Goal: Task Accomplishment & Management: Complete application form

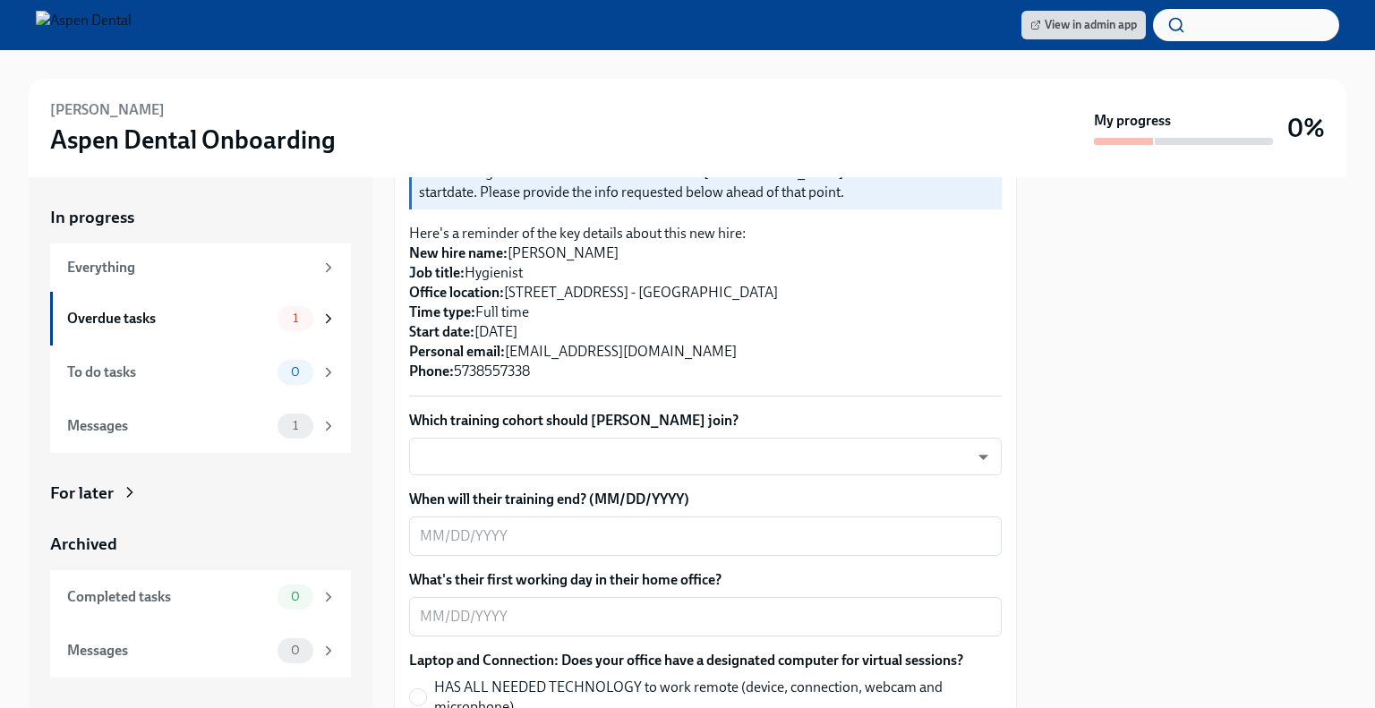
scroll to position [487, 0]
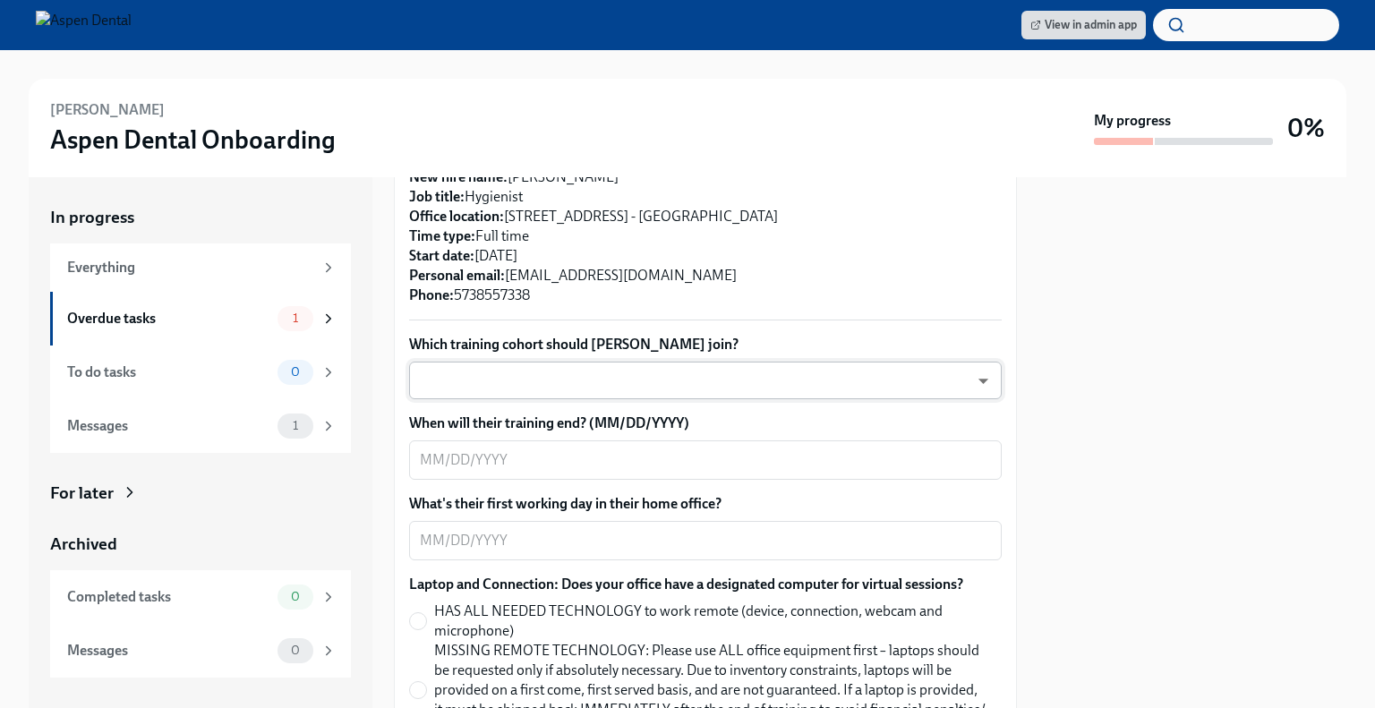
click at [716, 391] on body "View in admin app [PERSON_NAME] Aspen Dental Onboarding My progress 0% In progr…" at bounding box center [687, 354] width 1375 height 708
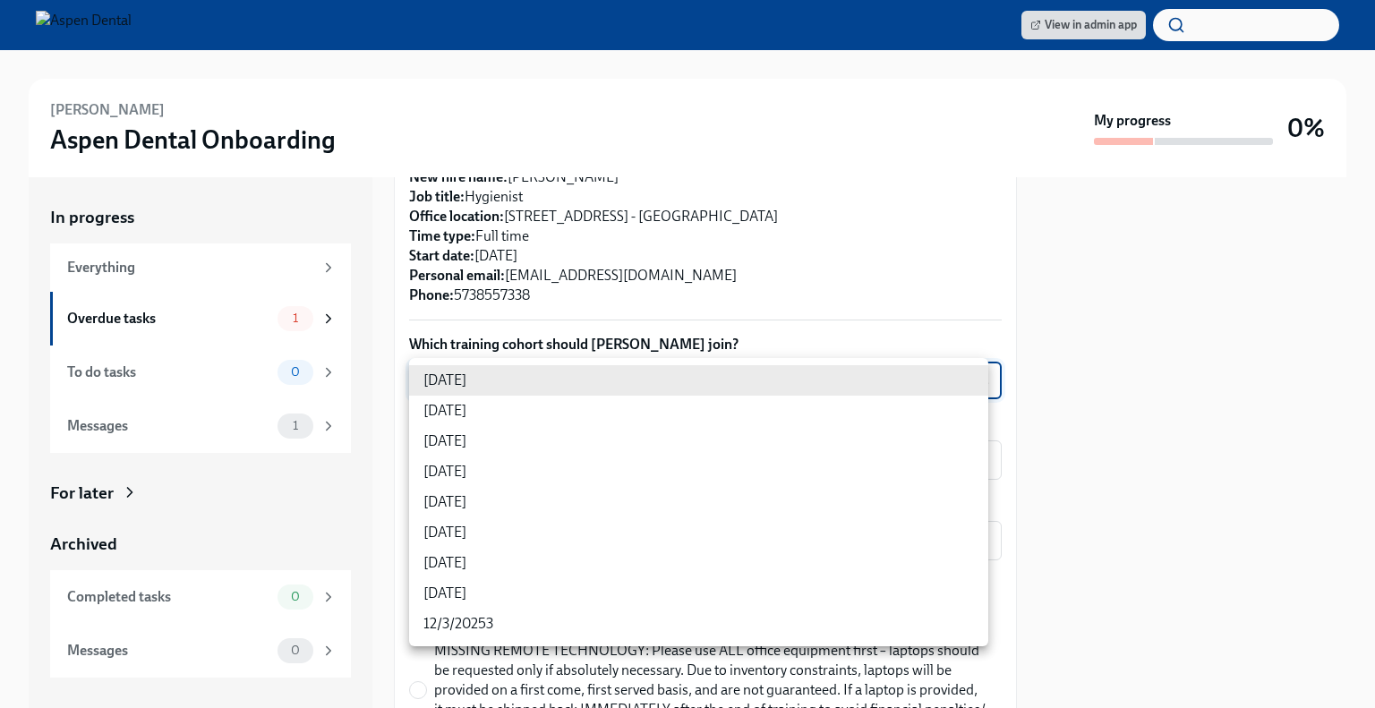
click at [495, 440] on li "[DATE]" at bounding box center [698, 441] width 579 height 30
type input "sH0Qd4ANU"
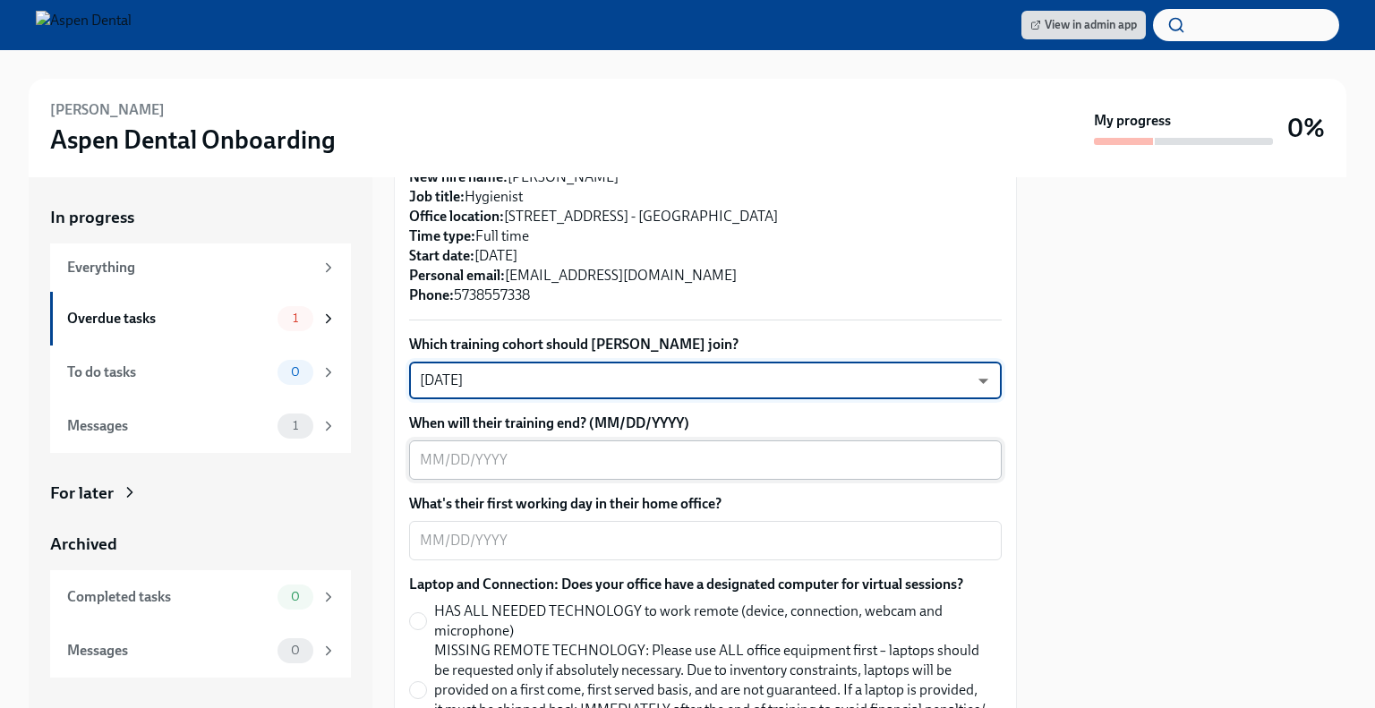
click at [547, 461] on textarea "When will their training end? (MM/DD/YYYY)" at bounding box center [705, 459] width 571 height 21
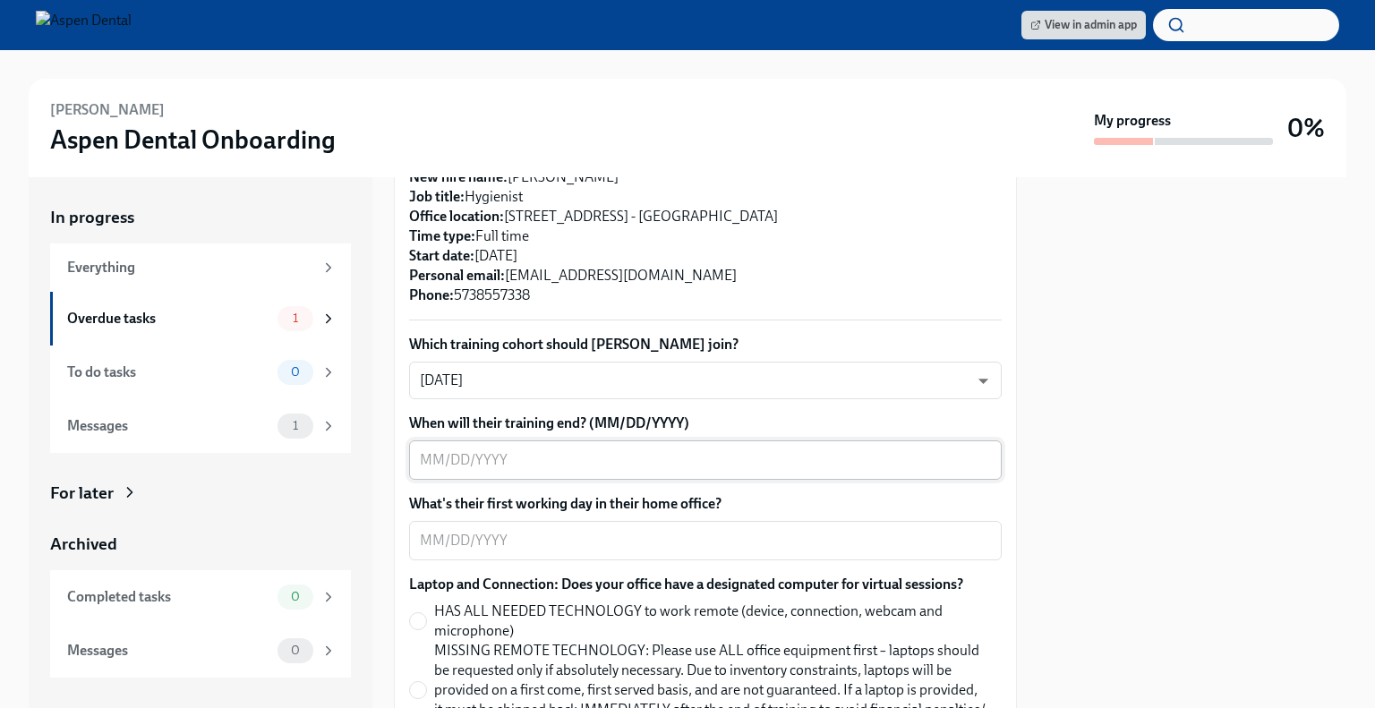
click at [644, 459] on textarea "When will their training end? (MM/DD/YYYY)" at bounding box center [705, 459] width 571 height 21
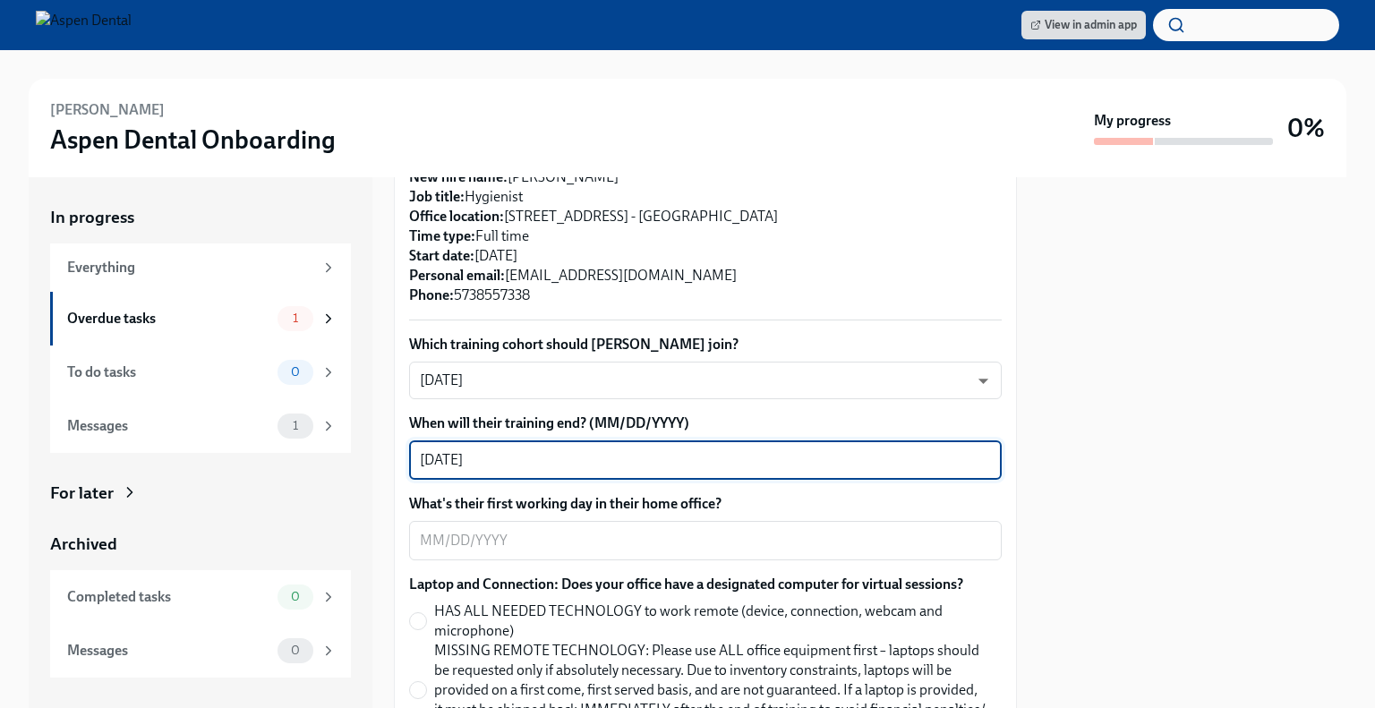
scroll to position [505, 0]
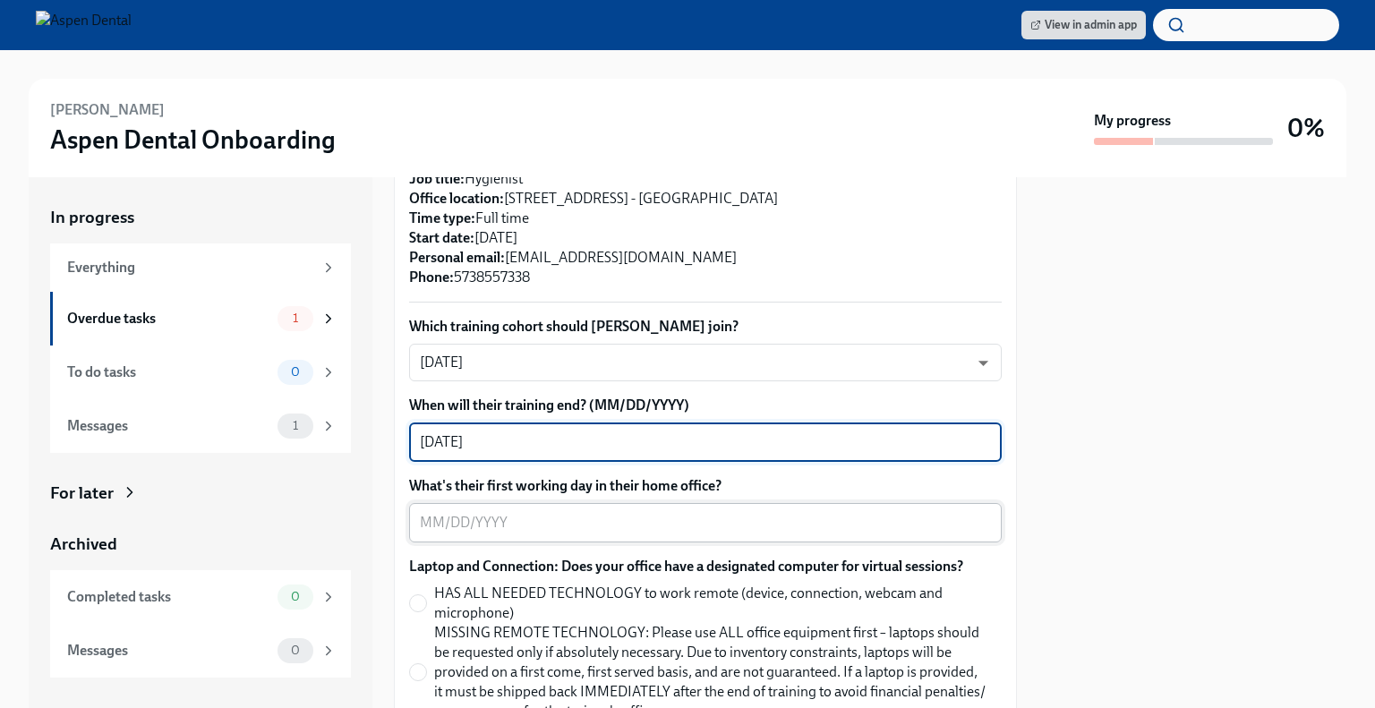
type textarea "[DATE]"
click at [498, 522] on textarea "What's their first working day in their home office?" at bounding box center [705, 522] width 571 height 21
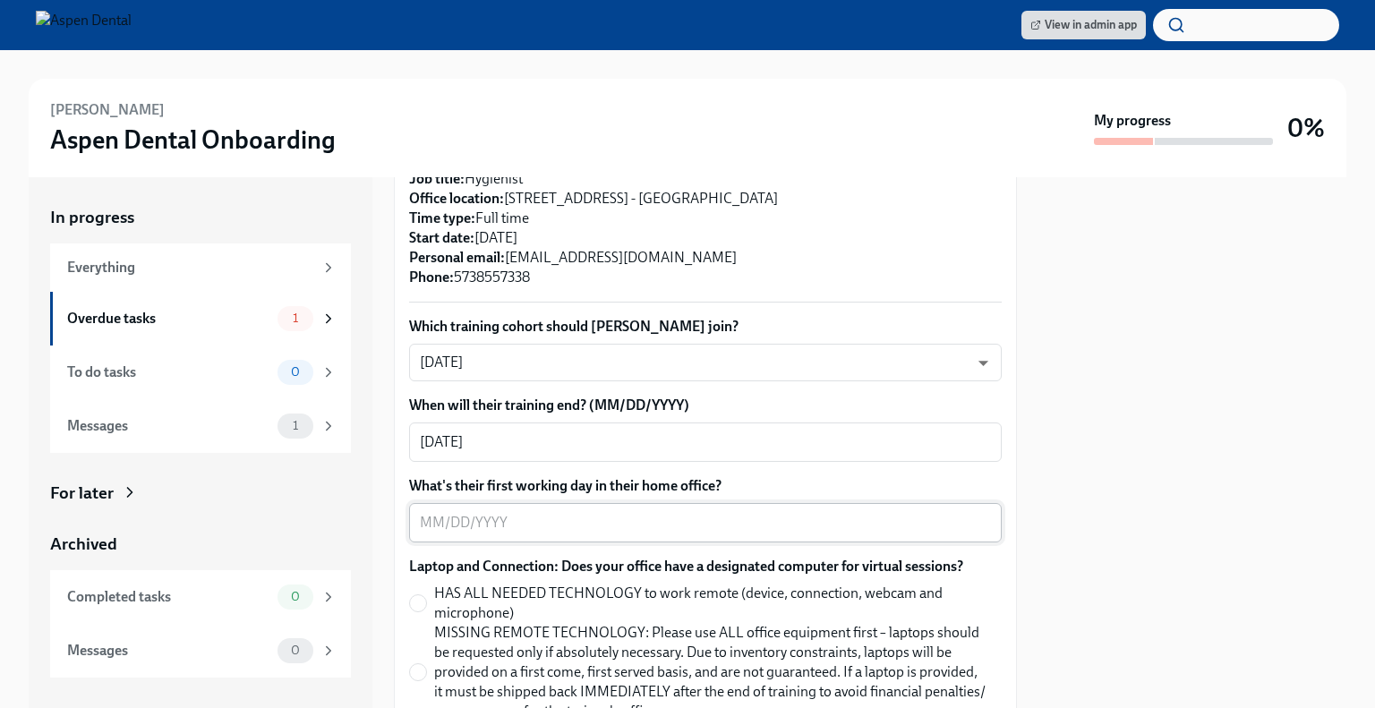
click at [544, 509] on div "x ​" at bounding box center [705, 522] width 593 height 39
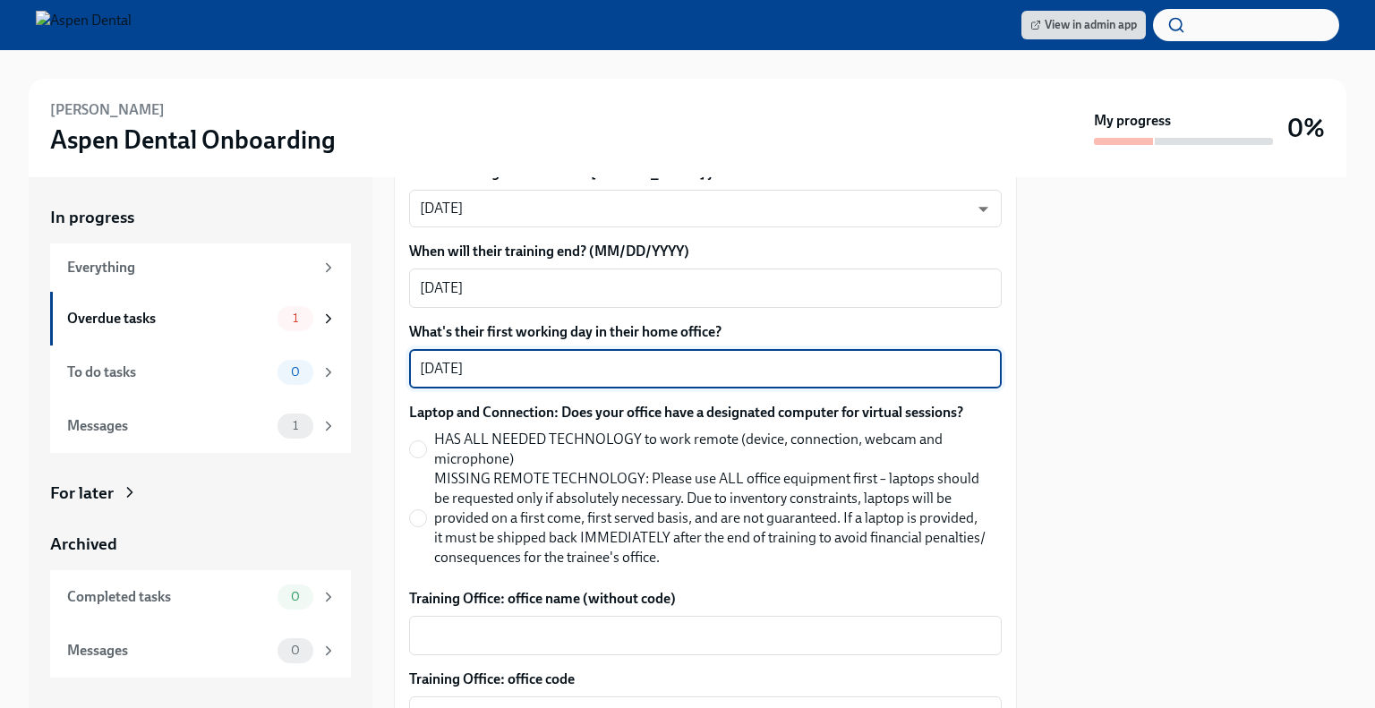
type textarea "[DATE]"
click at [465, 504] on span "MISSING REMOTE TECHNOLOGY: Please use ALL office equipment first – laptops shou…" at bounding box center [710, 518] width 553 height 98
click at [426, 510] on input "MISSING REMOTE TECHNOLOGY: Please use ALL office equipment first – laptops shou…" at bounding box center [418, 518] width 16 height 16
radio input "true"
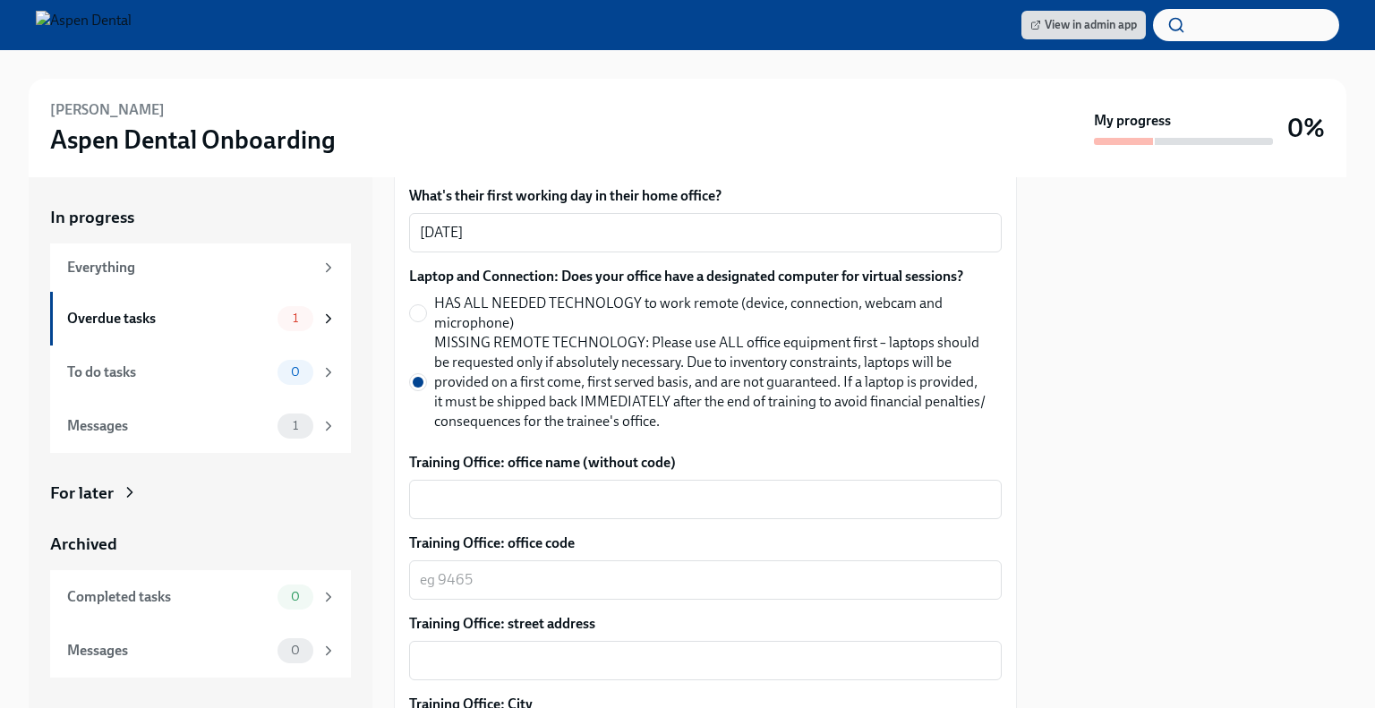
scroll to position [797, 0]
click at [534, 491] on textarea "Training Office: office name (without code)" at bounding box center [705, 497] width 571 height 21
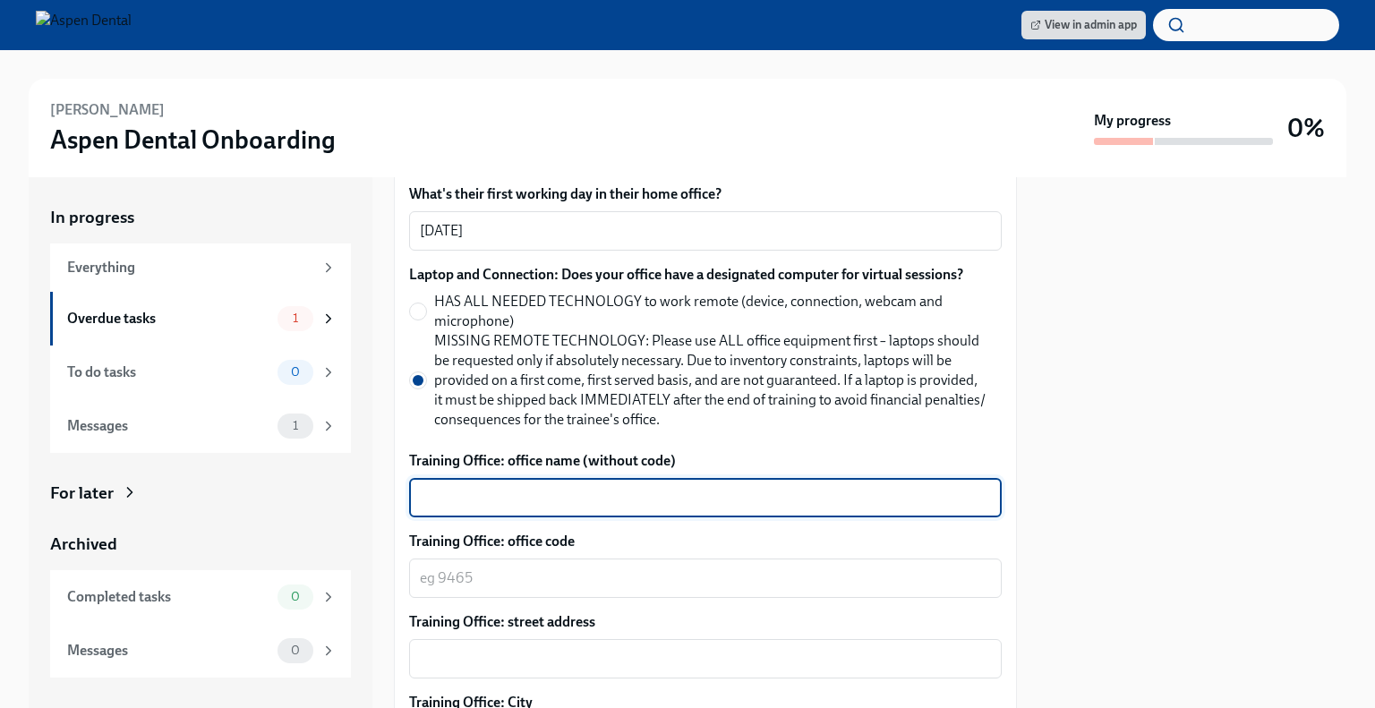
paste textarea "[STREET_ADDRESS]"
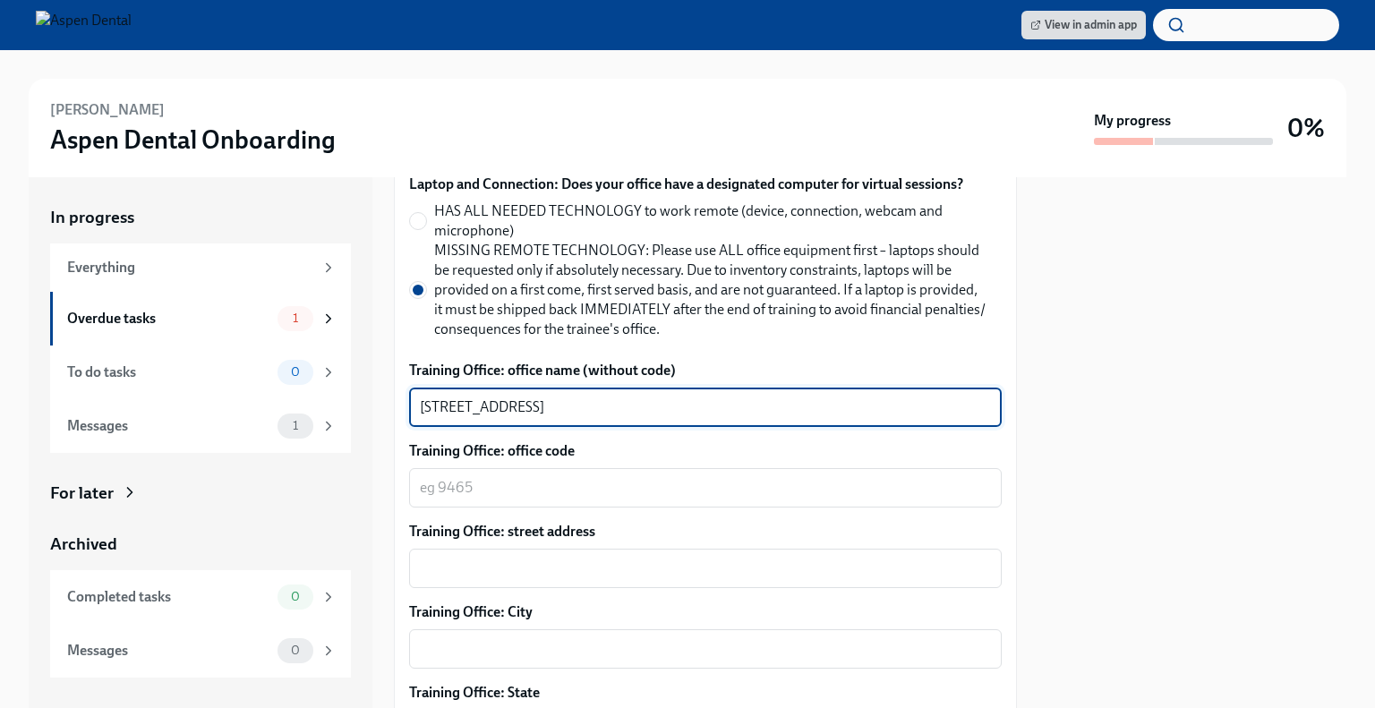
scroll to position [892, 0]
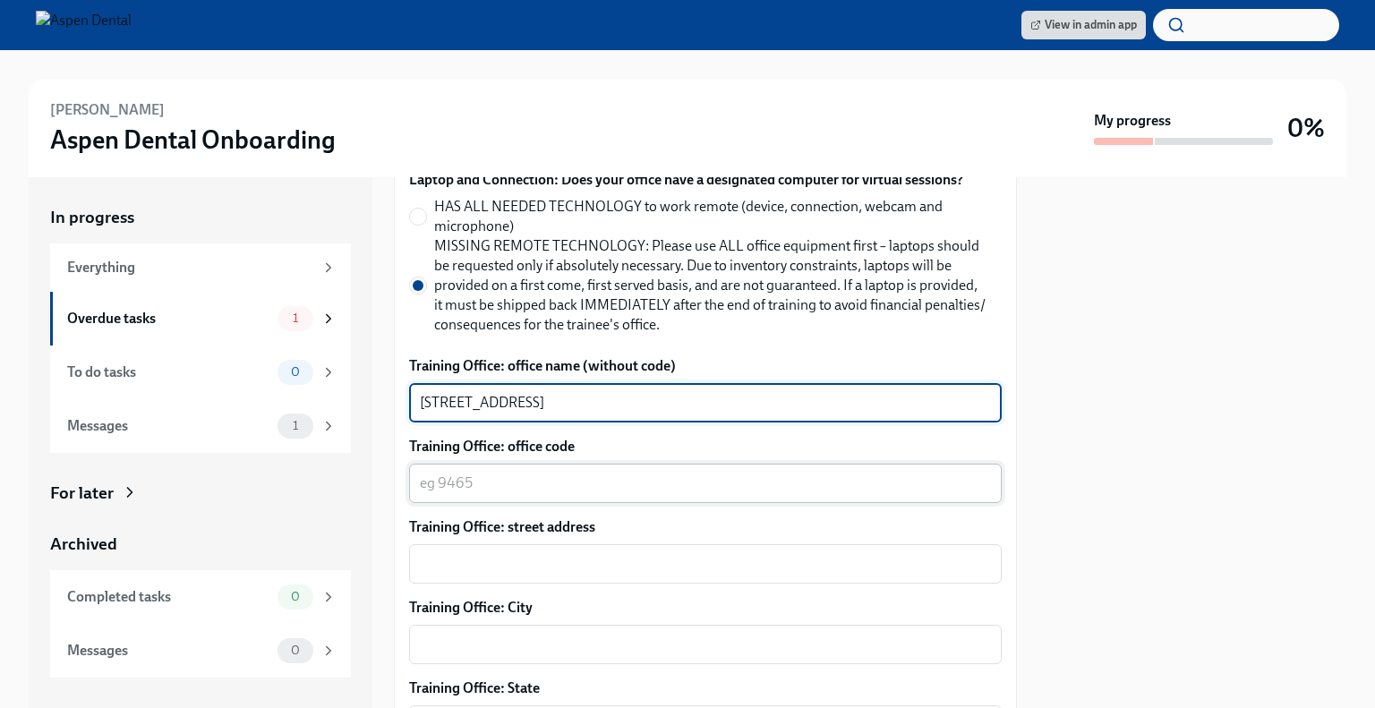
type textarea "[STREET_ADDRESS]"
click at [483, 487] on textarea "Training Office: office code" at bounding box center [705, 483] width 571 height 21
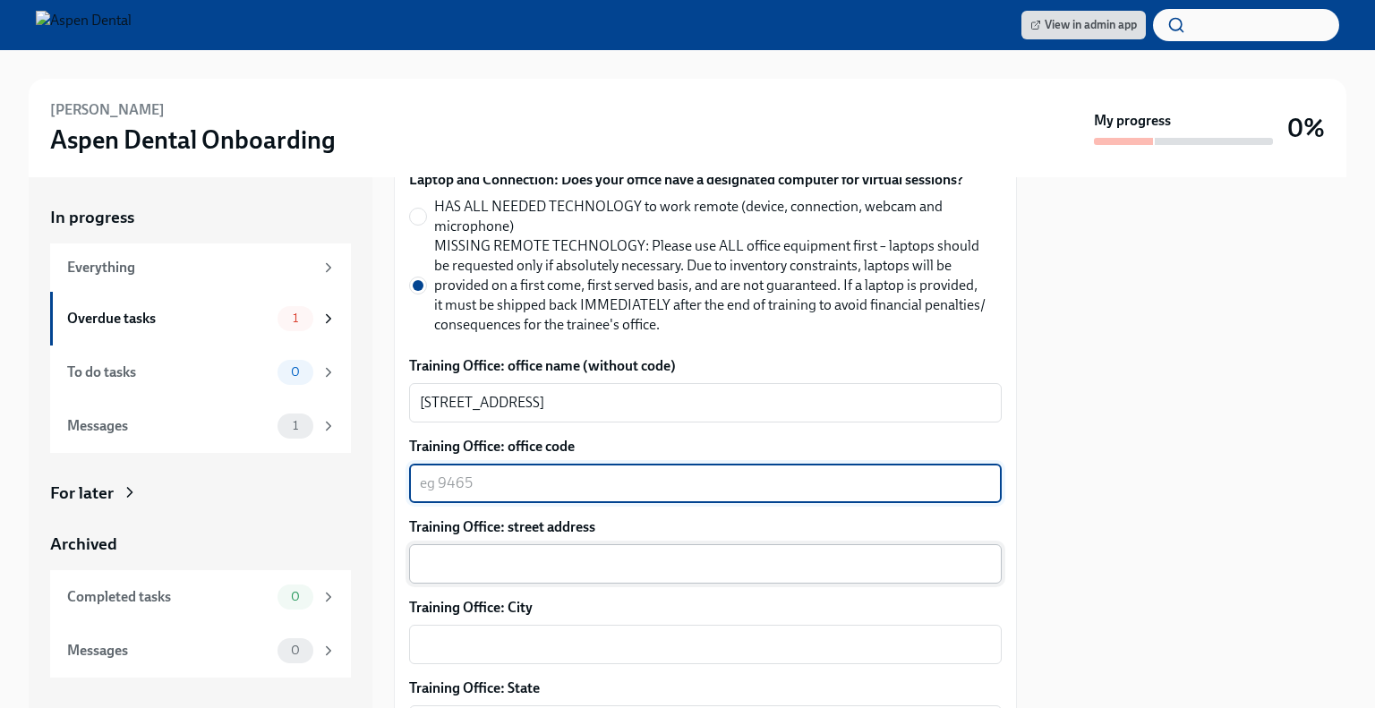
click at [476, 574] on textarea "Training Office: street address" at bounding box center [705, 563] width 571 height 21
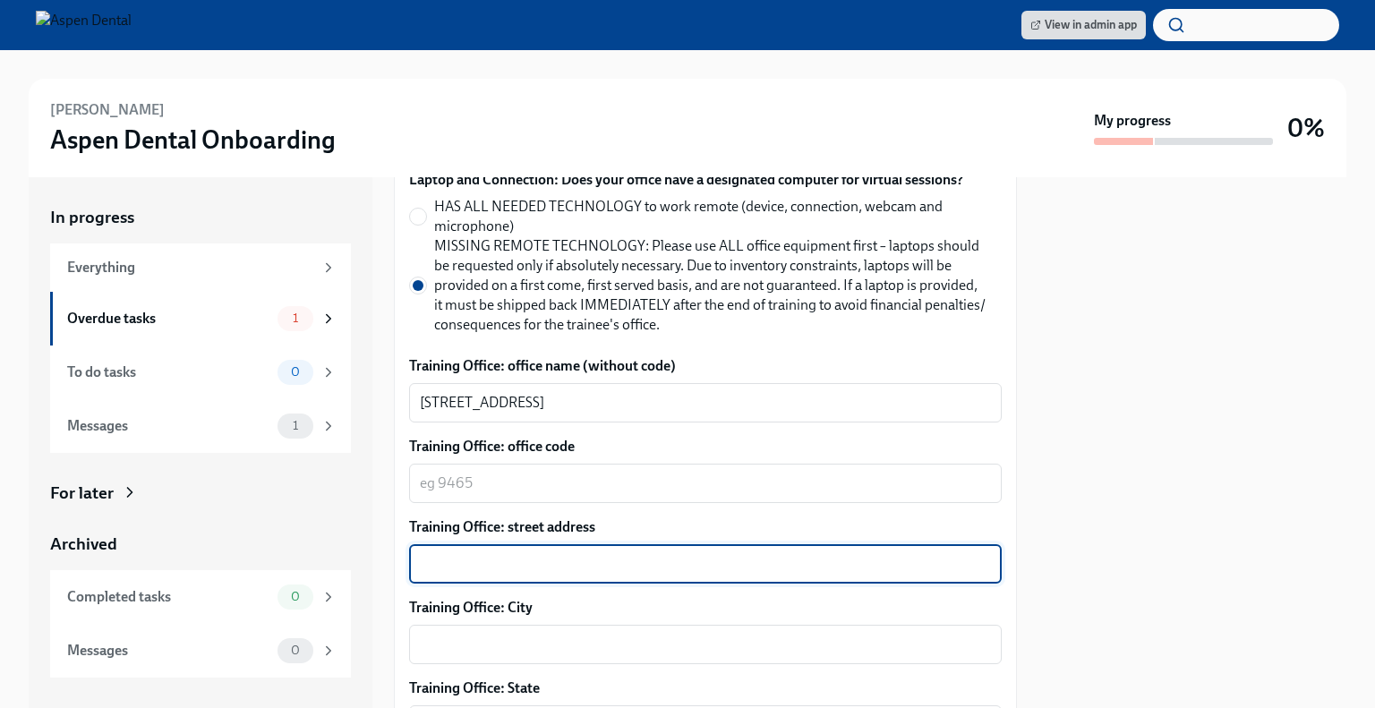
paste textarea "[STREET_ADDRESS]"
type textarea "[STREET_ADDRESS]"
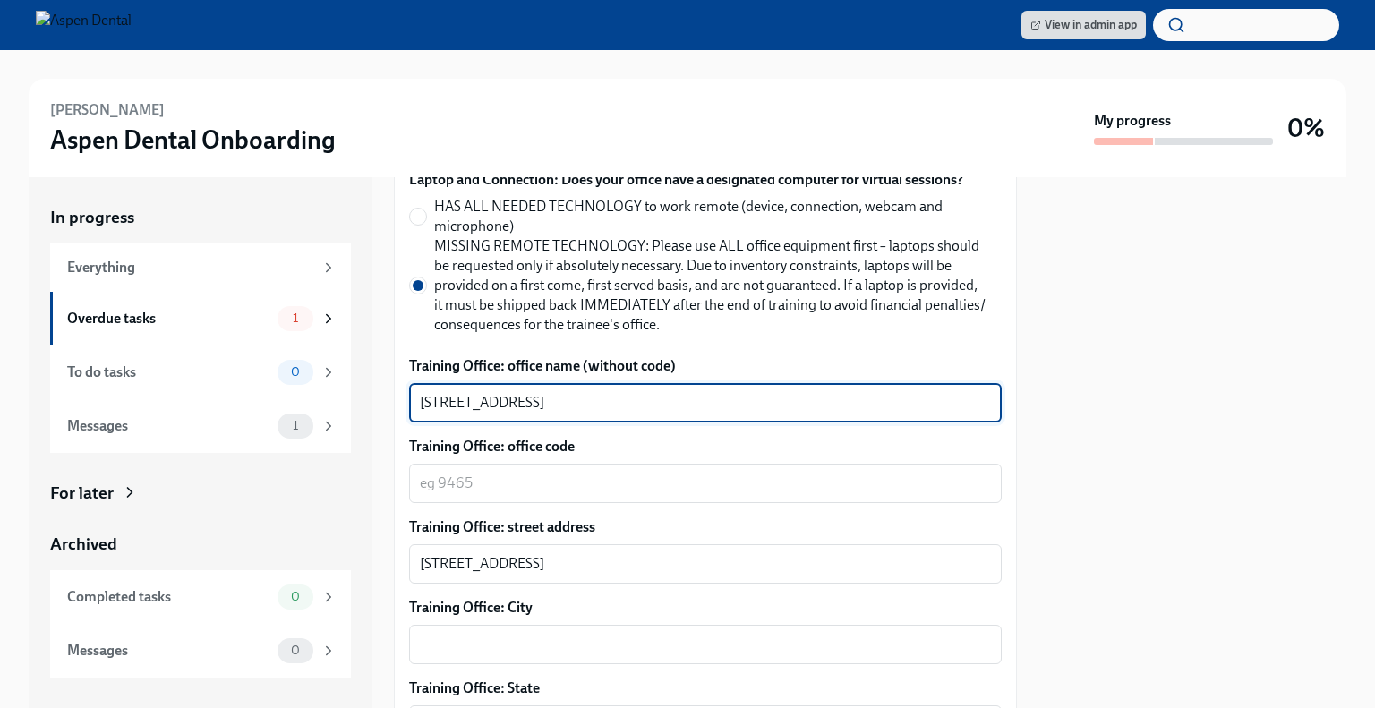
drag, startPoint x: 458, startPoint y: 404, endPoint x: 390, endPoint y: 407, distance: 68.1
click at [390, 407] on div "In progress Everything Overdue tasks 1 To do tasks 0 Messages 1 For later Archi…" at bounding box center [688, 442] width 1318 height 531
drag, startPoint x: 723, startPoint y: 392, endPoint x: 483, endPoint y: 418, distance: 242.3
click at [483, 418] on div "Wentzville [STREET_ADDRESS] x ​" at bounding box center [705, 402] width 593 height 39
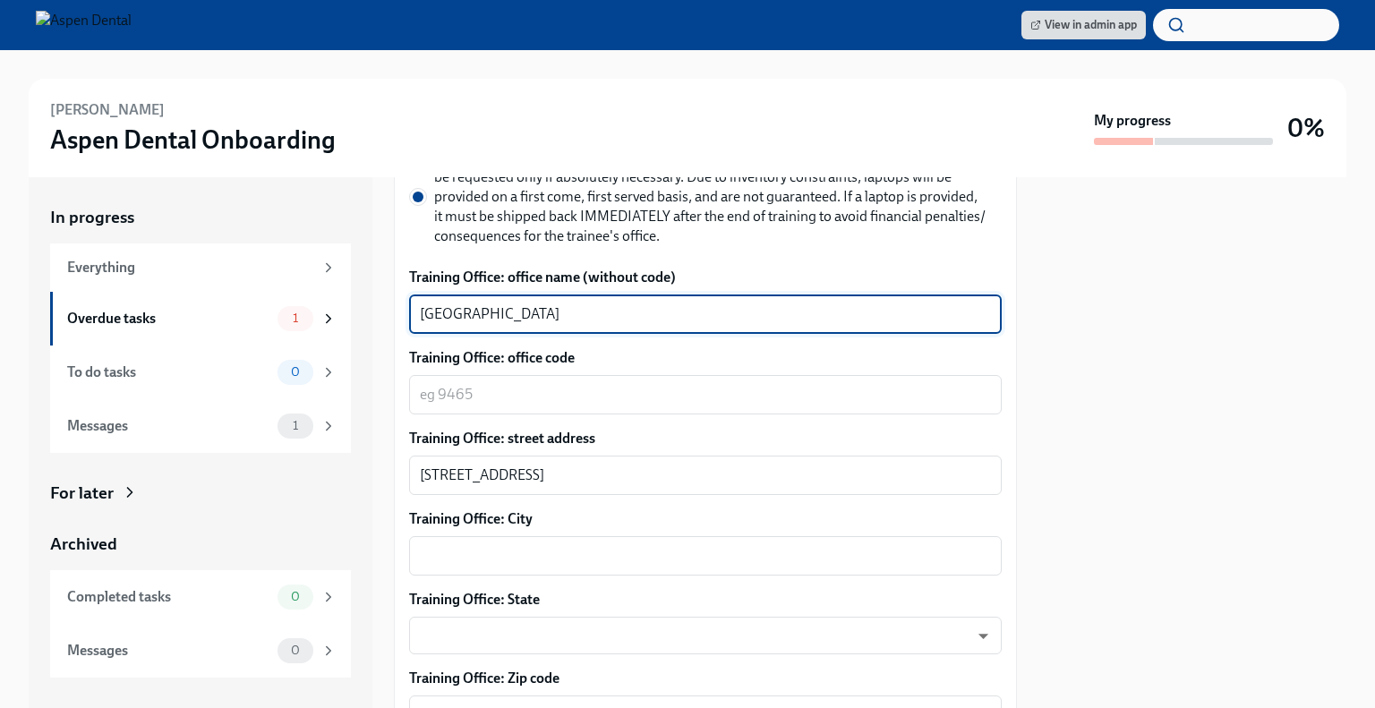
scroll to position [1006, 0]
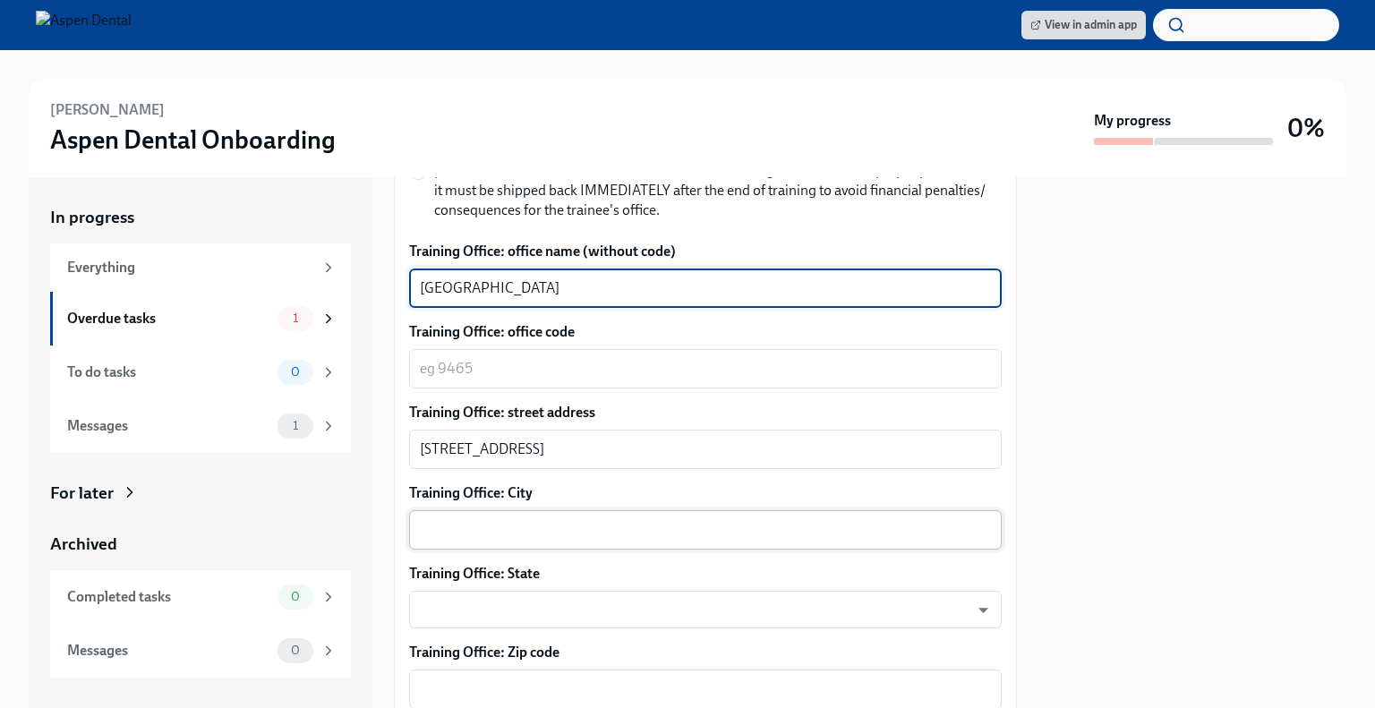
type textarea "[GEOGRAPHIC_DATA]"
click at [637, 544] on div "x ​" at bounding box center [705, 529] width 593 height 39
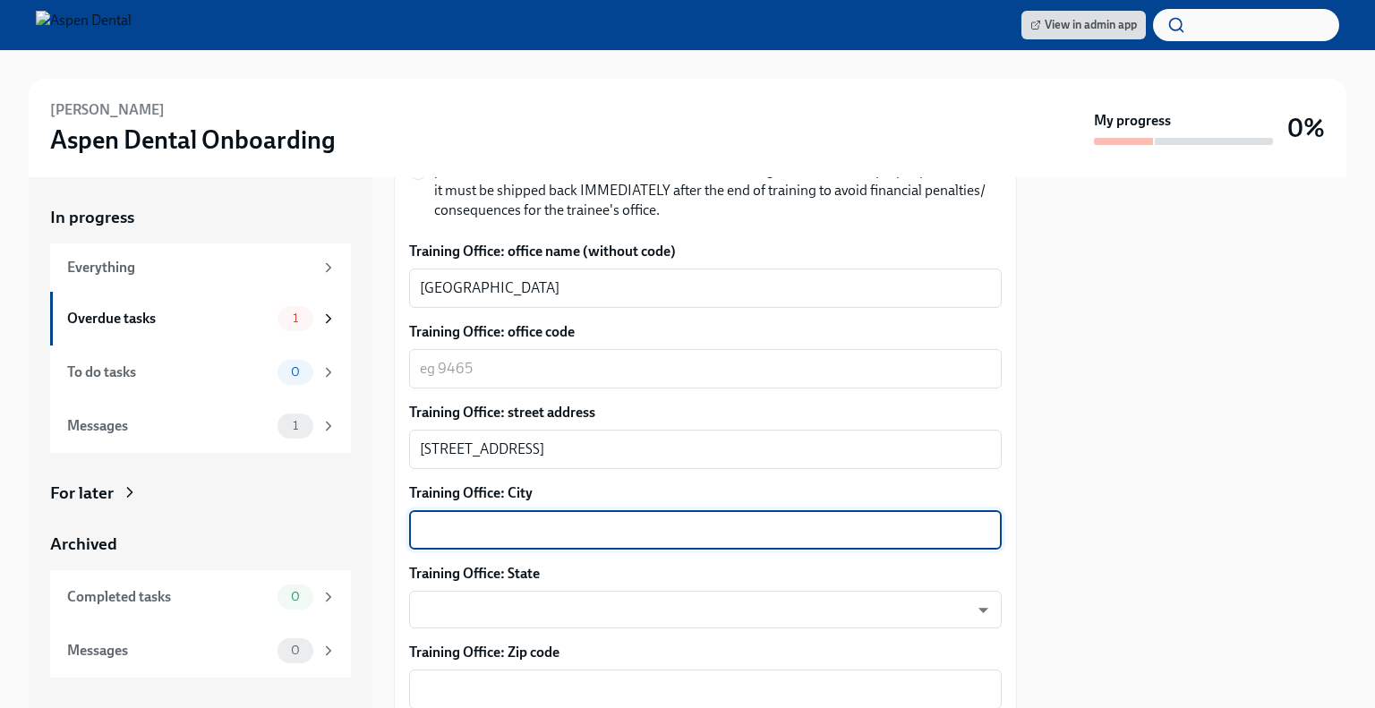
paste textarea "[STREET_ADDRESS]"
drag, startPoint x: 595, startPoint y: 528, endPoint x: 338, endPoint y: 530, distance: 257.0
click at [338, 530] on div "In progress Everything Overdue tasks 1 To do tasks 0 Messages 1 For later Archi…" at bounding box center [688, 442] width 1318 height 531
drag, startPoint x: 601, startPoint y: 519, endPoint x: 483, endPoint y: 531, distance: 118.8
click at [483, 531] on textarea "[GEOGRAPHIC_DATA], [GEOGRAPHIC_DATA] 63385" at bounding box center [705, 529] width 571 height 21
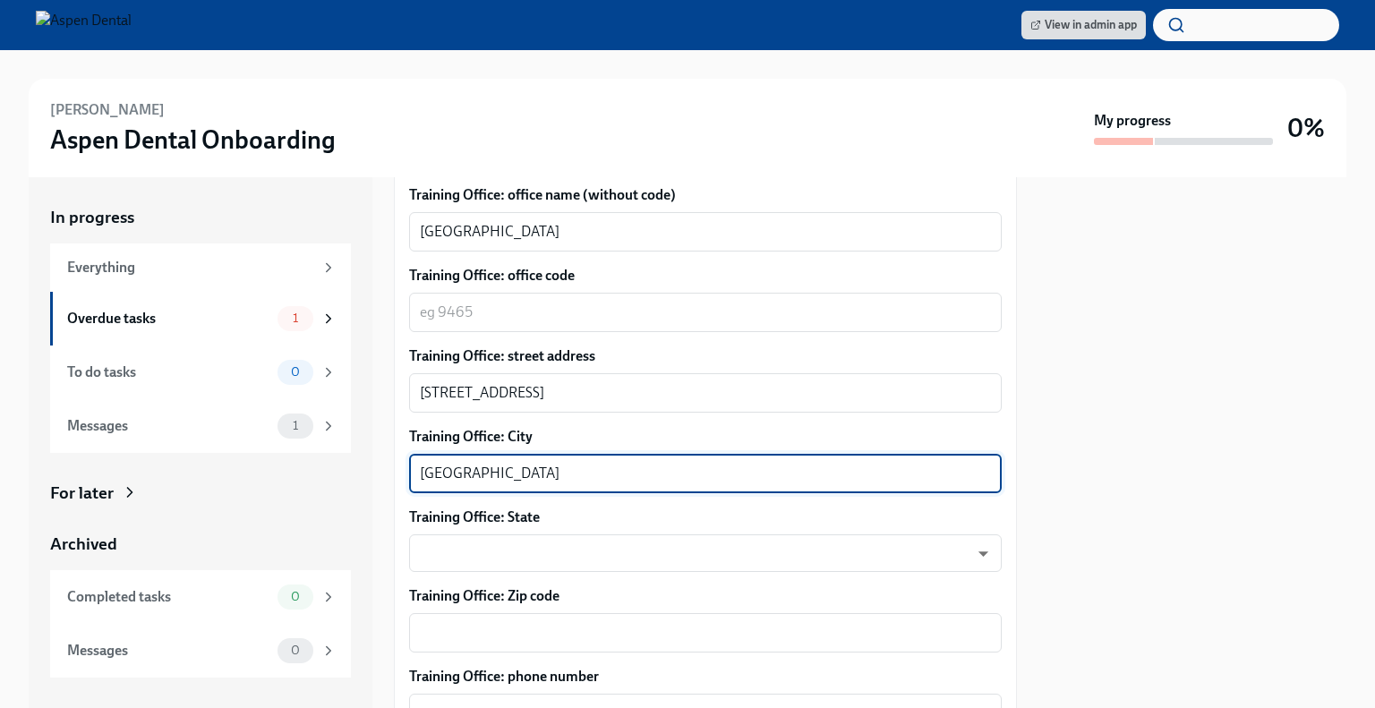
scroll to position [1064, 0]
type textarea "[GEOGRAPHIC_DATA]"
click at [518, 638] on textarea "Training Office: Zip code" at bounding box center [705, 631] width 571 height 21
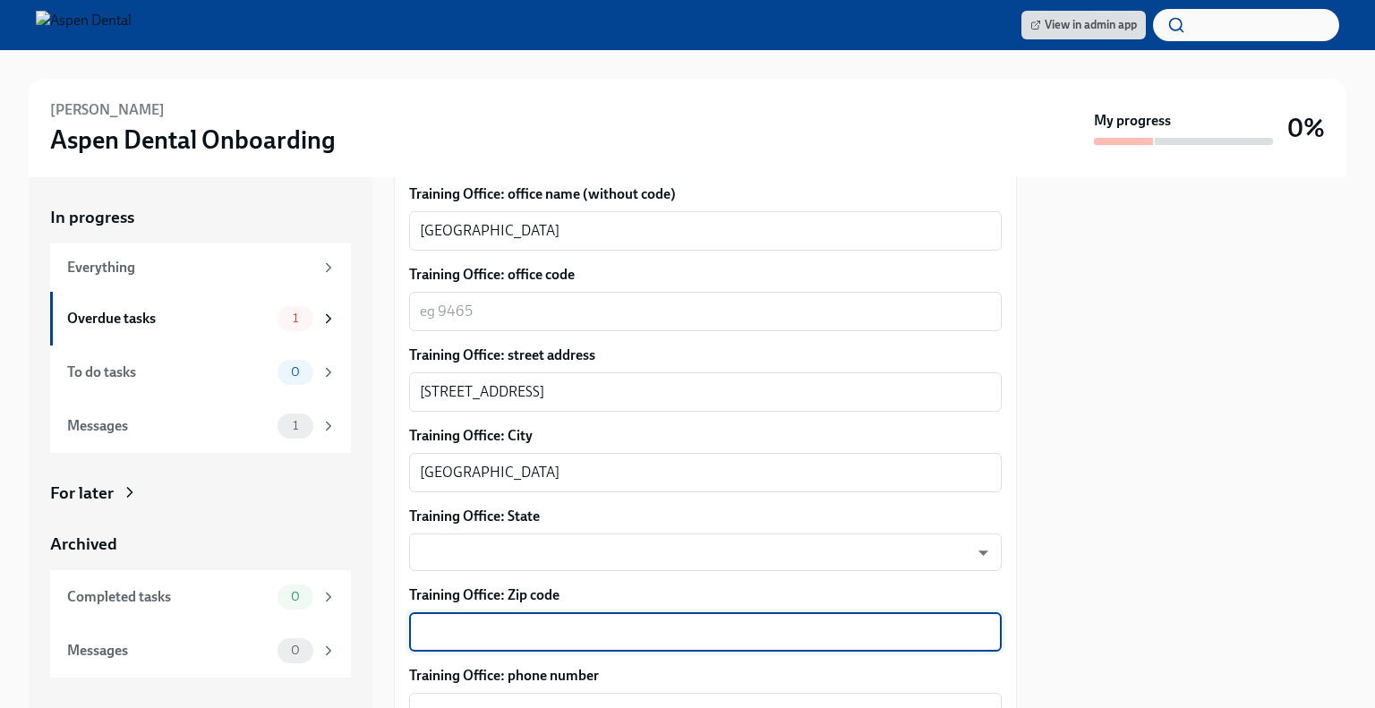
paste textarea "[STREET_ADDRESS]"
drag, startPoint x: 694, startPoint y: 634, endPoint x: 362, endPoint y: 636, distance: 332.2
click at [362, 636] on div "In progress Everything Overdue tasks 1 To do tasks 0 Messages 1 For later Archi…" at bounding box center [688, 442] width 1318 height 531
type textarea "63385"
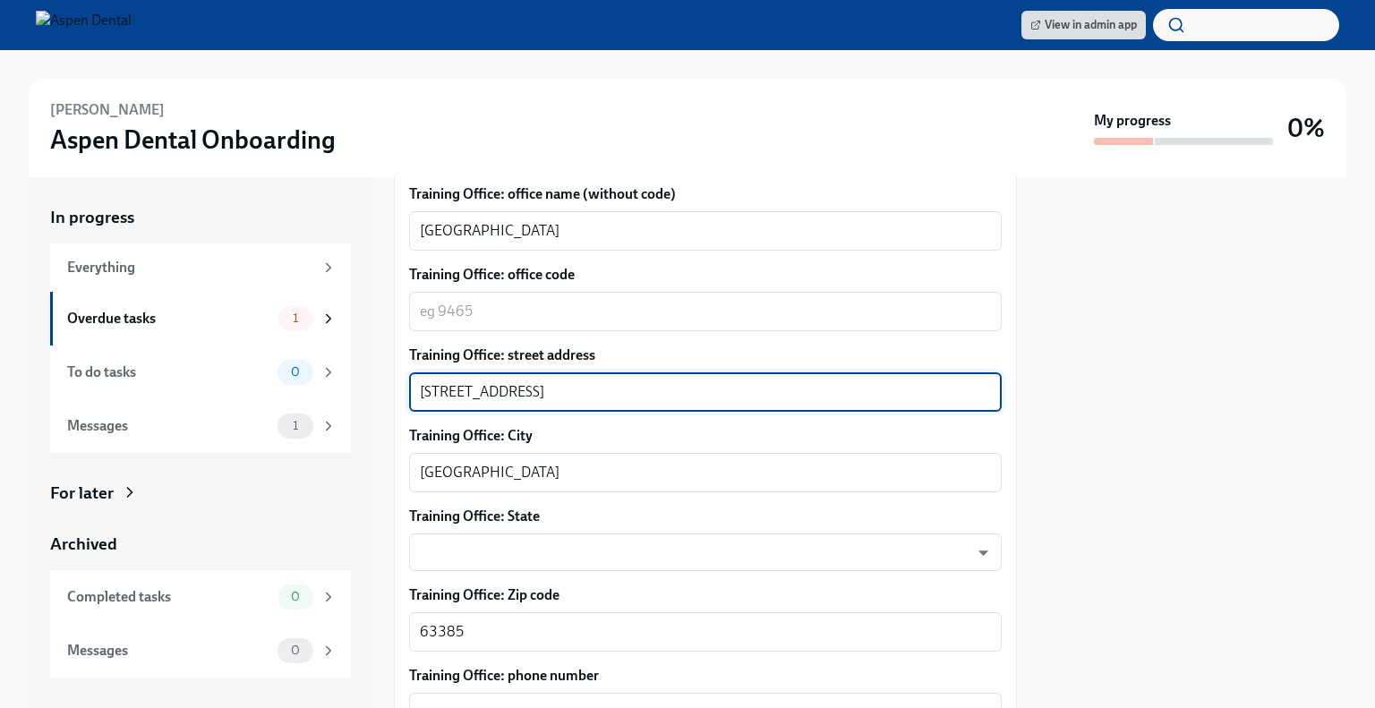
drag, startPoint x: 777, startPoint y: 386, endPoint x: 593, endPoint y: 397, distance: 184.8
click at [593, 397] on textarea "[STREET_ADDRESS]" at bounding box center [705, 391] width 571 height 21
type textarea "[STREET_ADDRESS]"
click at [505, 303] on textarea "Training Office: office code" at bounding box center [705, 311] width 571 height 21
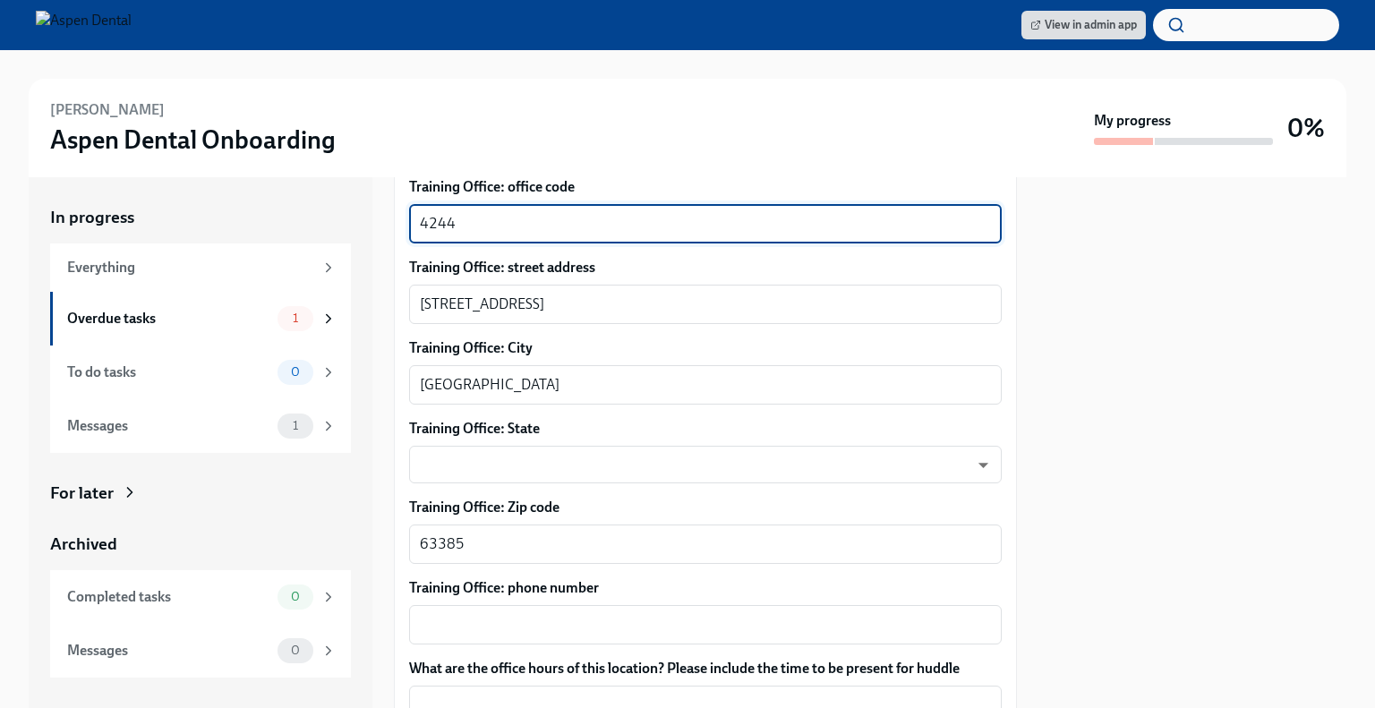
scroll to position [1169, 0]
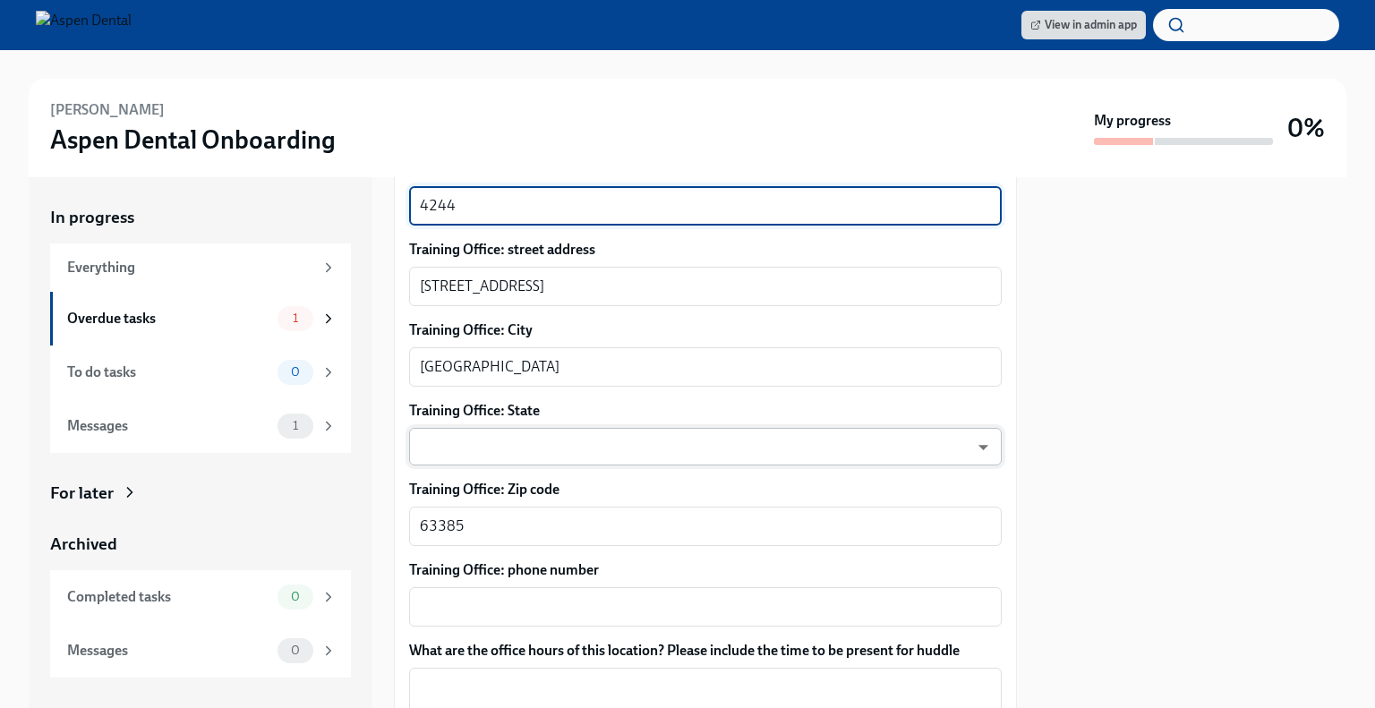
type textarea "4244"
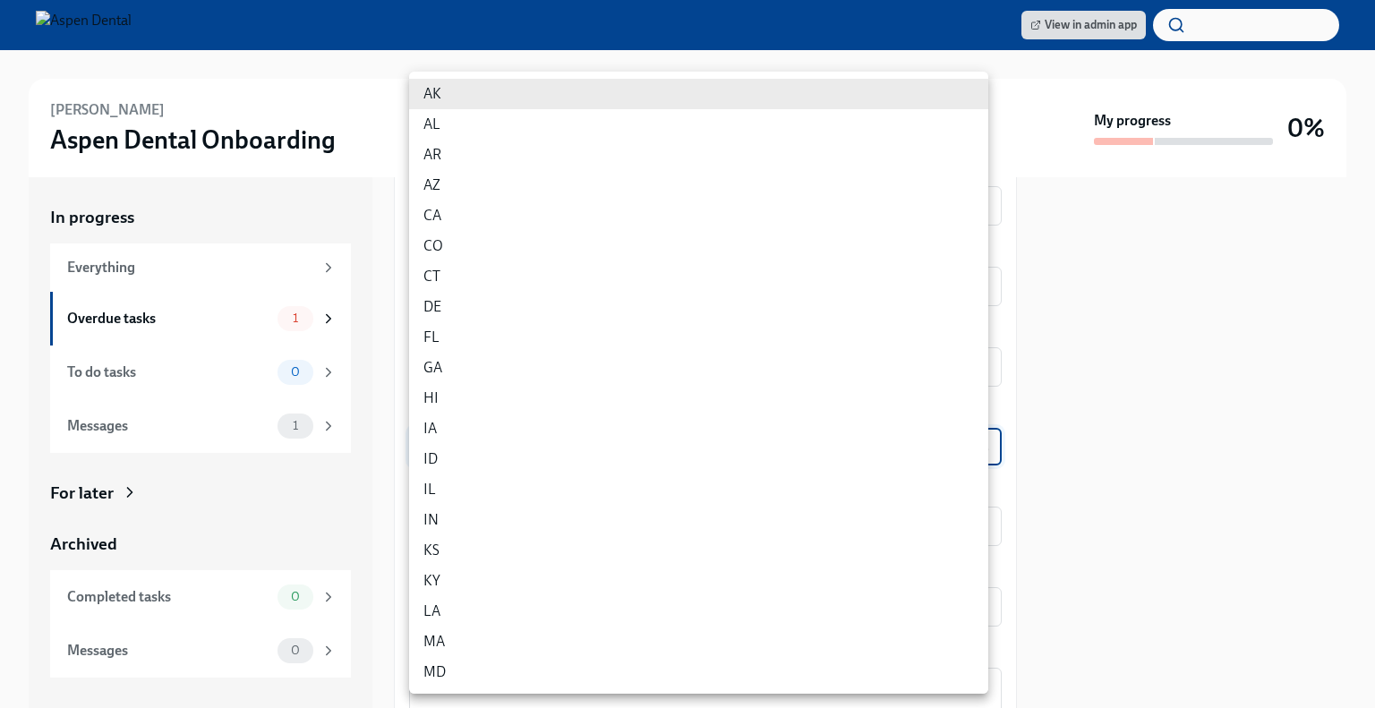
click at [535, 429] on body "View in admin app [PERSON_NAME] Aspen Dental Onboarding My progress 0% In progr…" at bounding box center [687, 354] width 1375 height 708
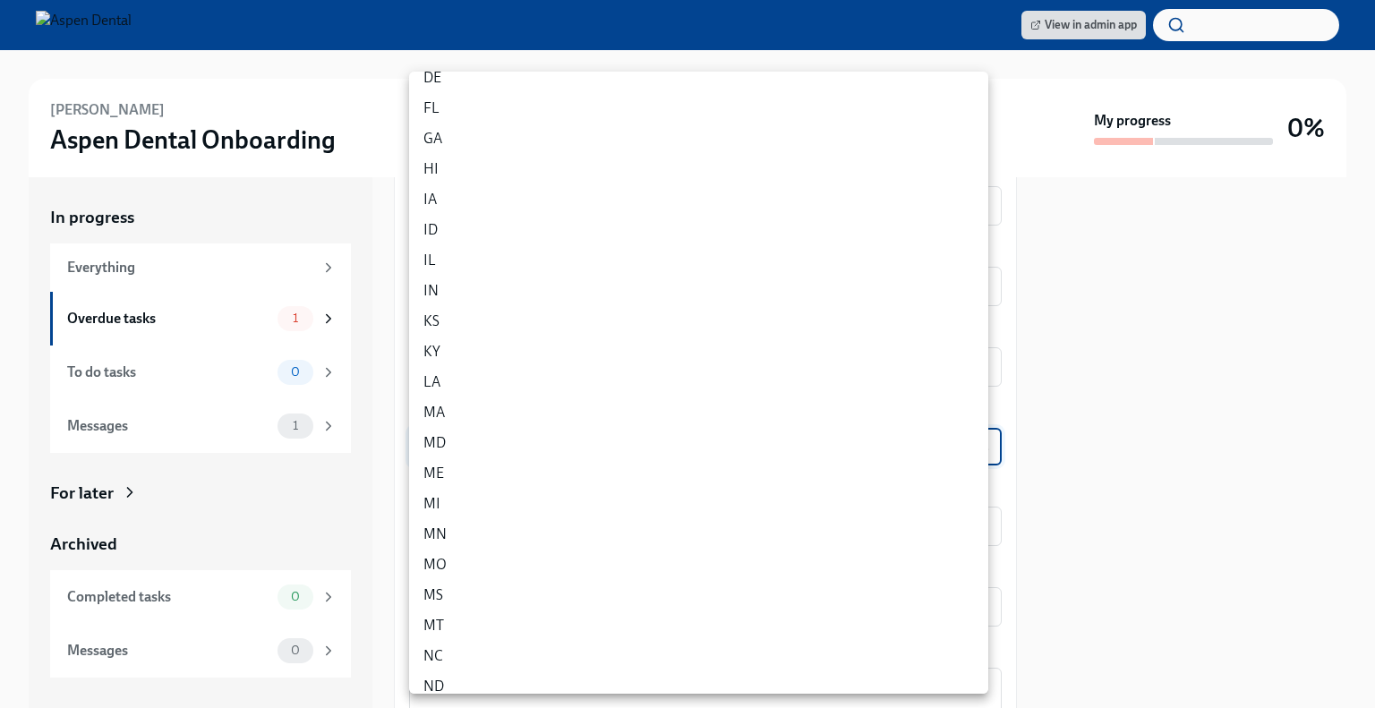
scroll to position [233, 0]
click at [452, 558] on li "MO" at bounding box center [698, 561] width 579 height 30
type input "v2kXNlff0"
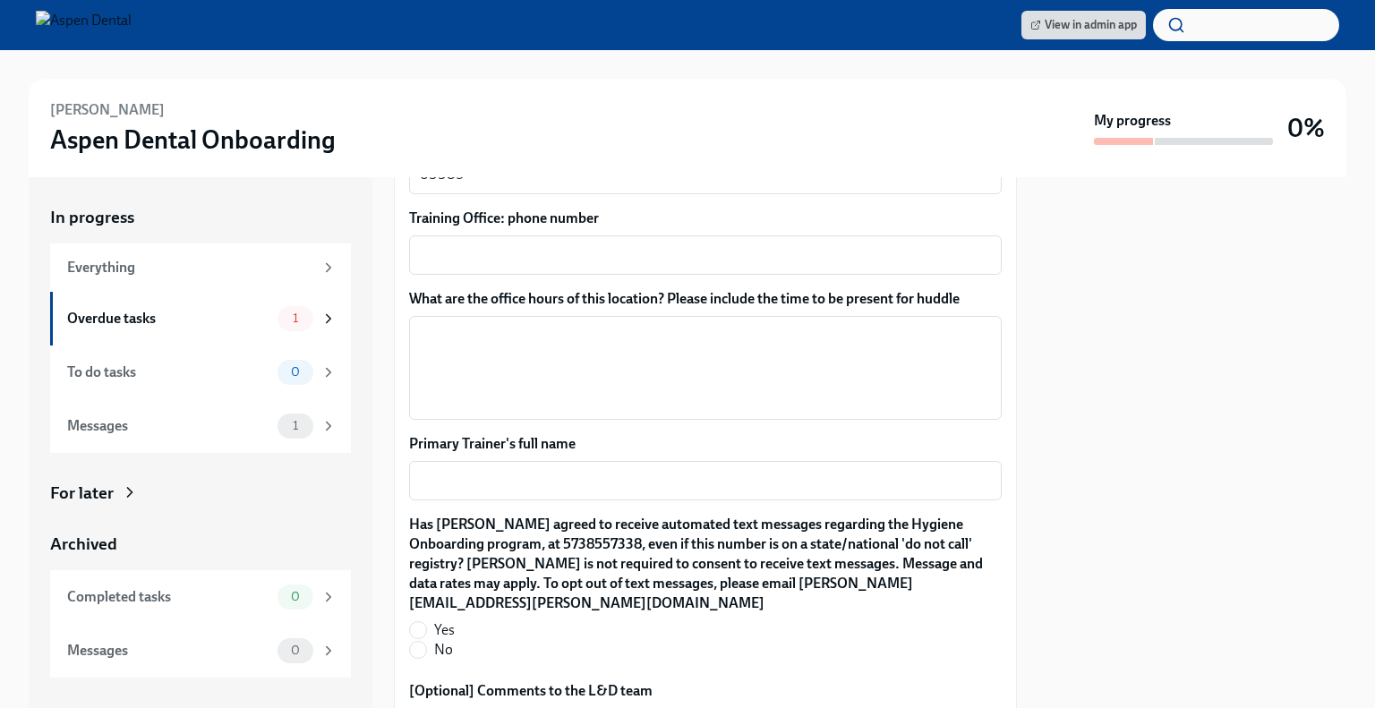
scroll to position [1526, 0]
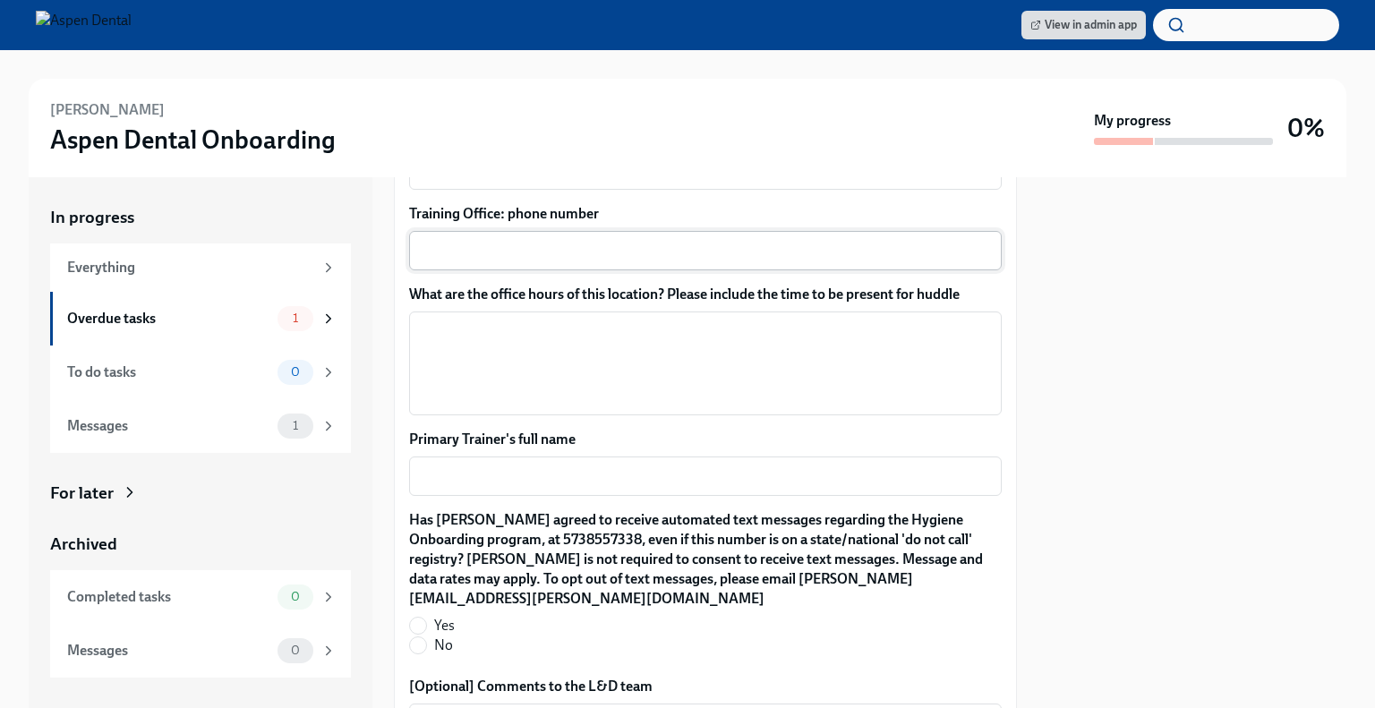
click at [593, 252] on textarea "Training Office: phone number" at bounding box center [705, 250] width 571 height 21
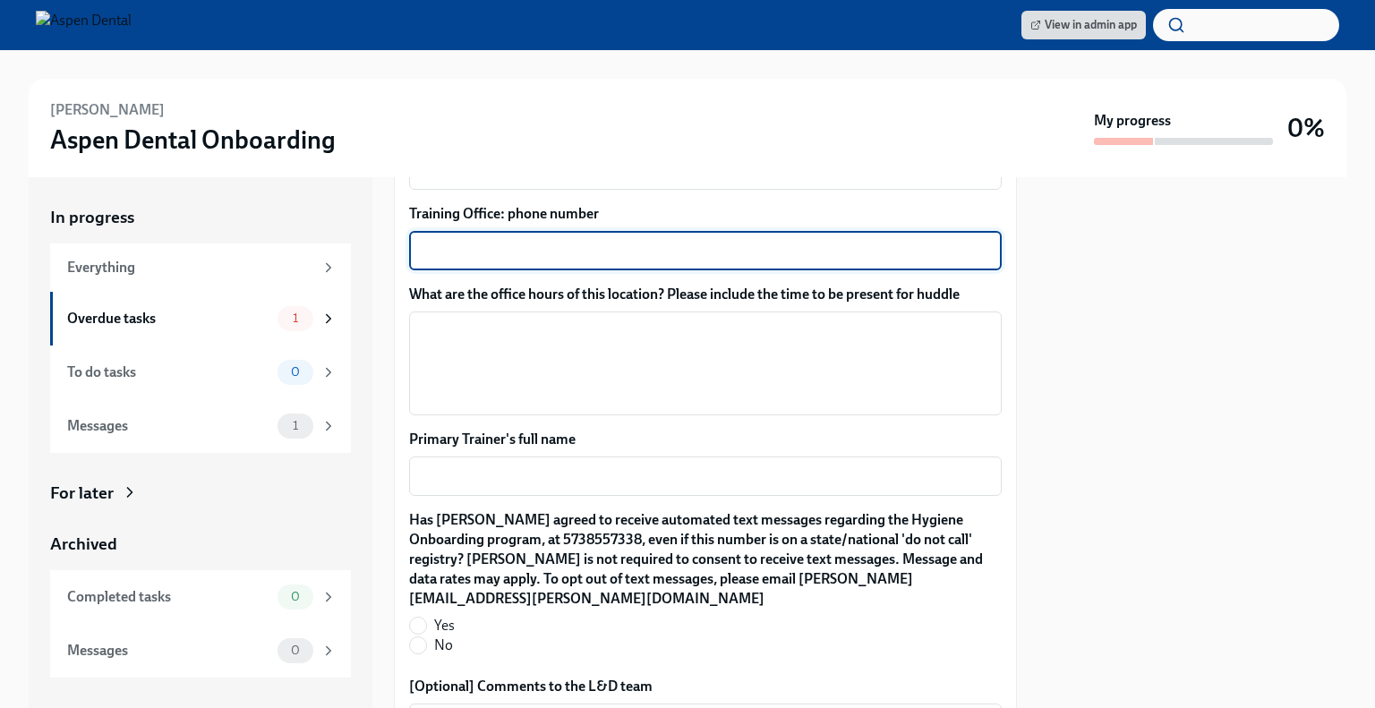
paste textarea "[PHONE_NUMBER]"
type textarea "[PHONE_NUMBER]"
click at [572, 345] on textarea "What are the office hours of this location? Please include the time to be prese…" at bounding box center [705, 364] width 571 height 86
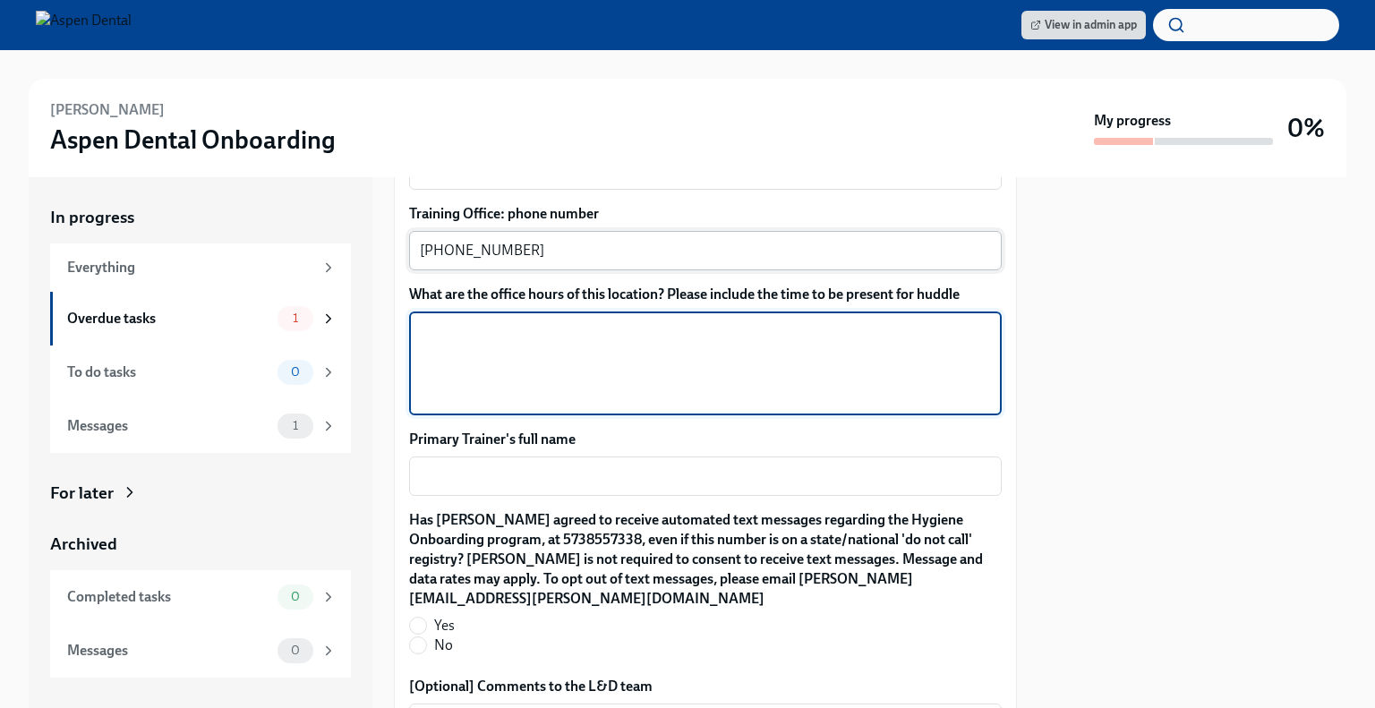
paste textarea "[DATE] = [DATE] - 9am - 7pm [DATE] = [DATE] - 7:45am - 6pm [DATE] = [DATE] - 7:…"
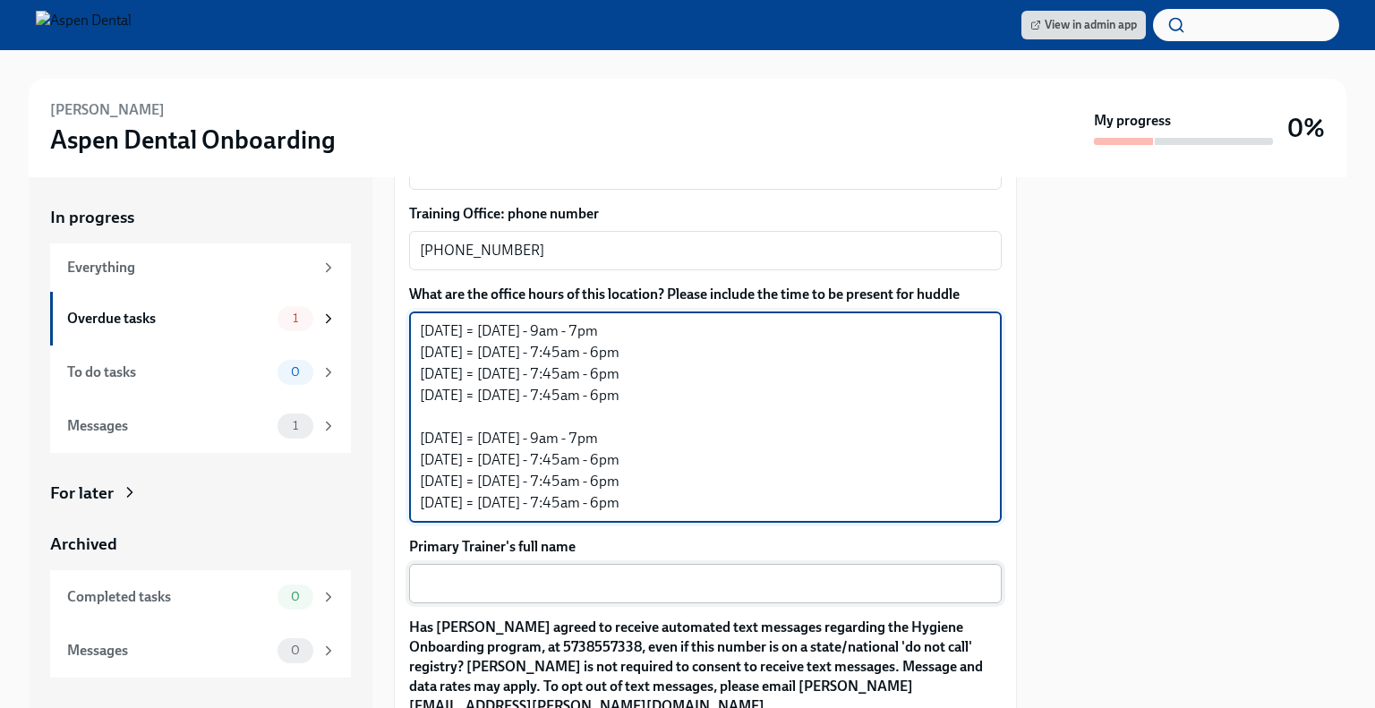
type textarea "[DATE] = [DATE] - 9am - 7pm [DATE] = [DATE] - 7:45am - 6pm [DATE] = [DATE] - 7:…"
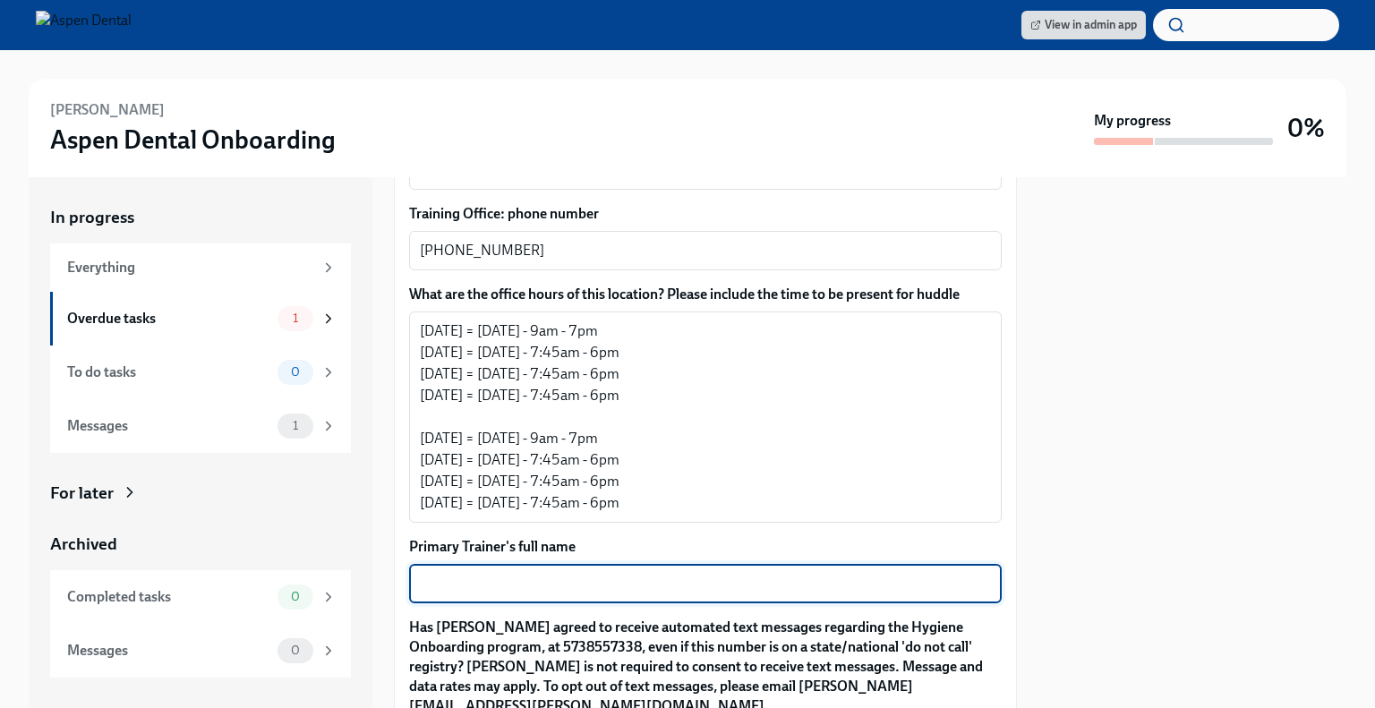
click at [586, 573] on textarea "Primary Trainer's full name" at bounding box center [705, 583] width 571 height 21
paste textarea "[PHONE_NUMBER]"
type textarea "[PERSON_NAME] - [PHONE_NUMBER]"
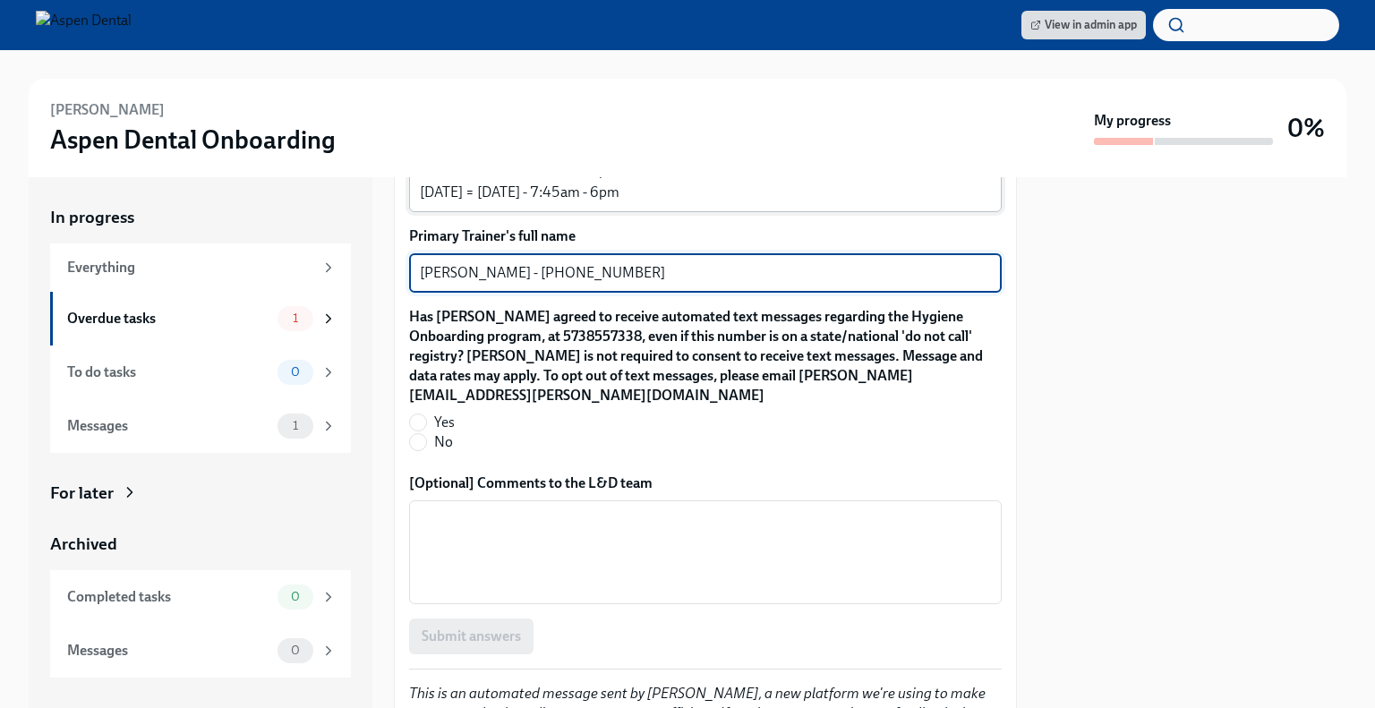
scroll to position [1837, 0]
click at [444, 412] on span "Yes" at bounding box center [444, 422] width 21 height 20
click at [426, 414] on input "Yes" at bounding box center [418, 422] width 16 height 16
radio input "true"
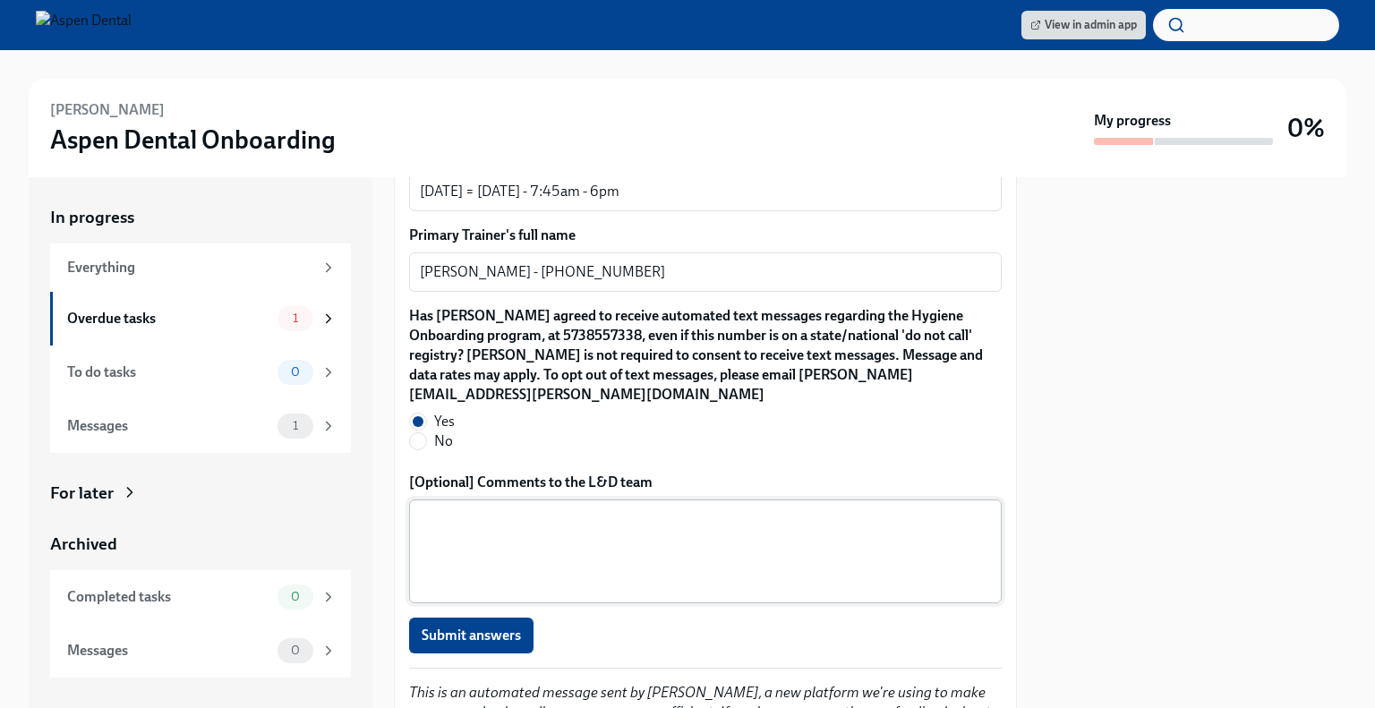
click at [648, 534] on textarea "[Optional] Comments to the L&D team" at bounding box center [705, 552] width 571 height 86
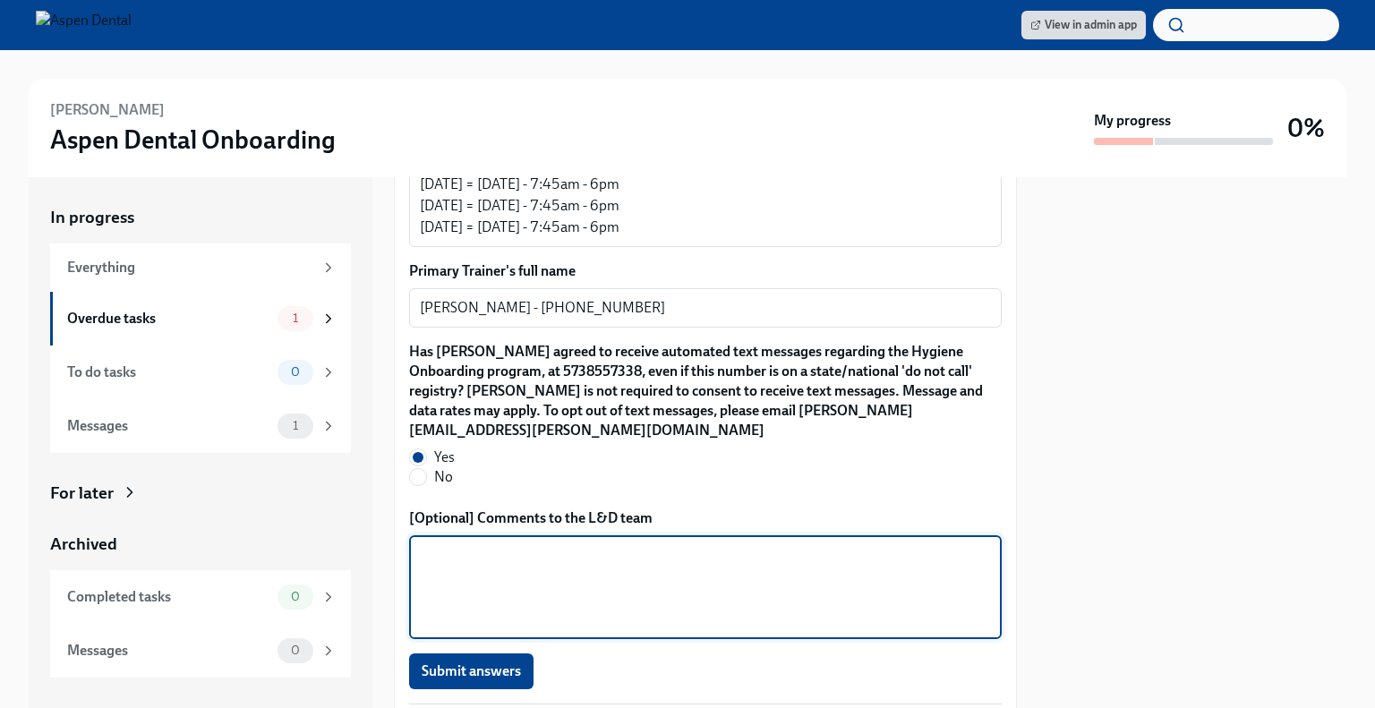
scroll to position [1923, 0]
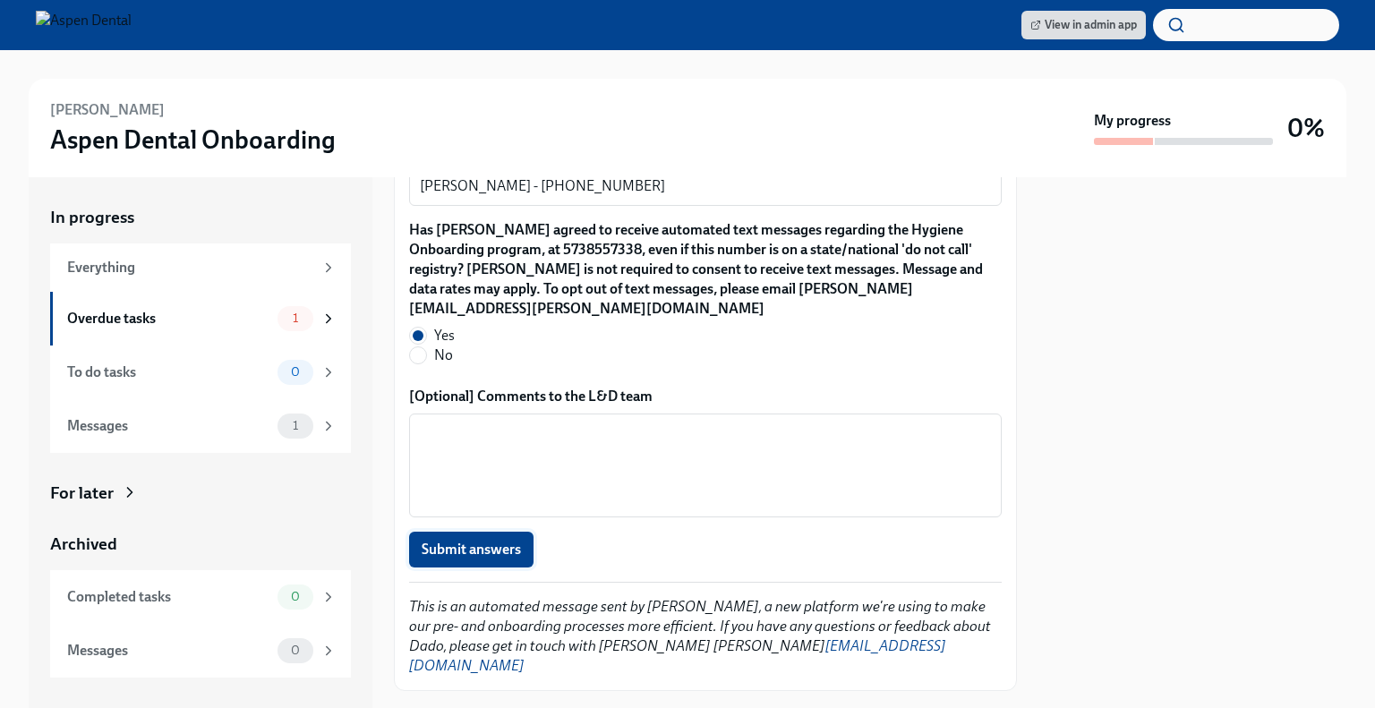
click at [483, 541] on span "Submit answers" at bounding box center [471, 550] width 99 height 18
